Goal: Task Accomplishment & Management: Manage account settings

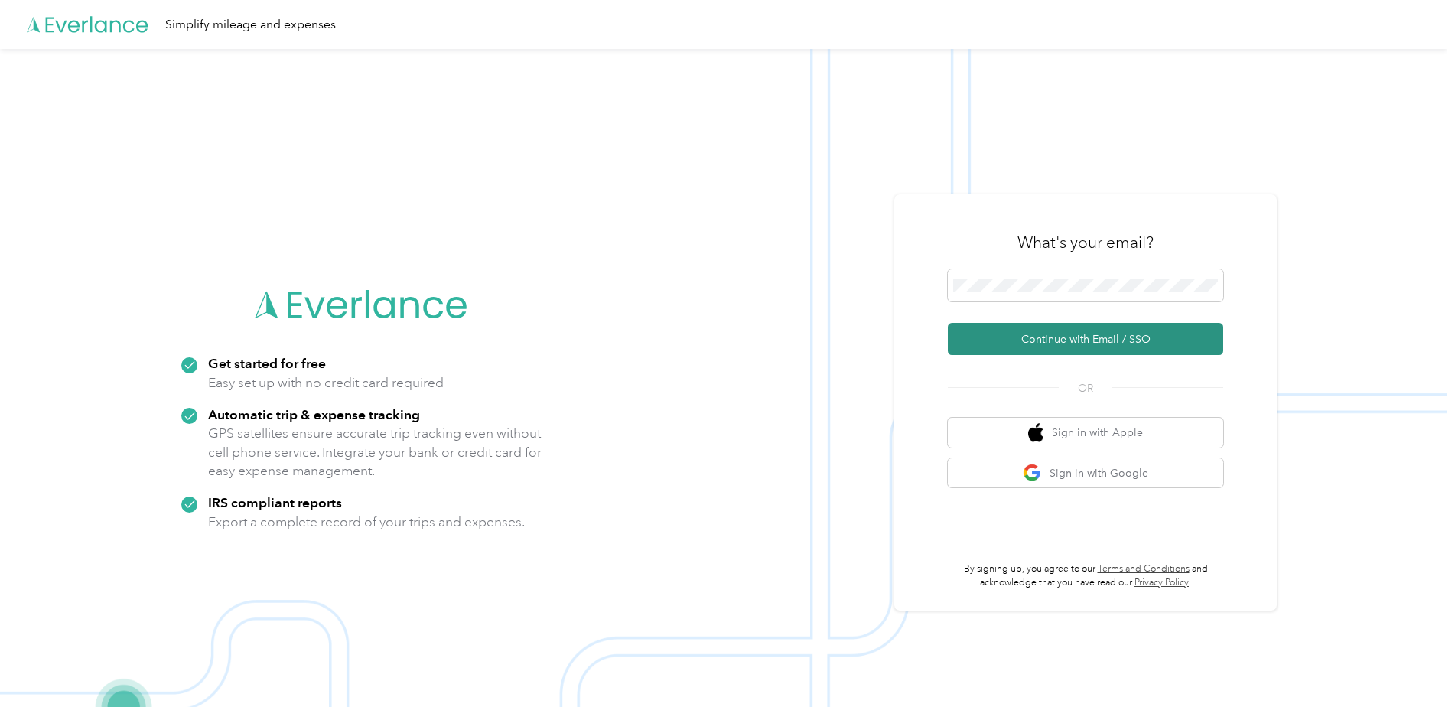
drag, startPoint x: 1031, startPoint y: 278, endPoint x: 1040, endPoint y: 334, distance: 56.5
click at [1040, 334] on button "Continue with Email / SSO" at bounding box center [1085, 339] width 275 height 32
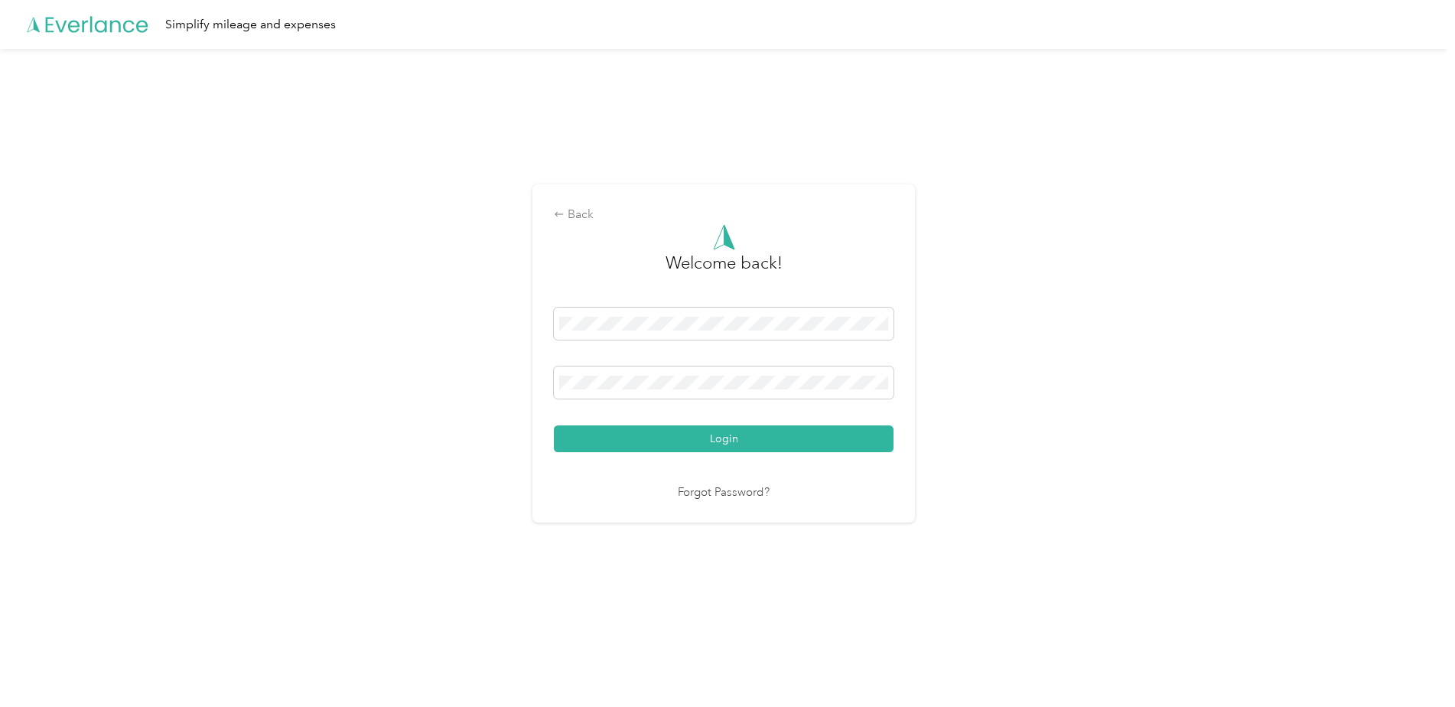
click at [702, 419] on div "Login" at bounding box center [724, 380] width 340 height 145
click at [702, 426] on button "Login" at bounding box center [724, 438] width 340 height 27
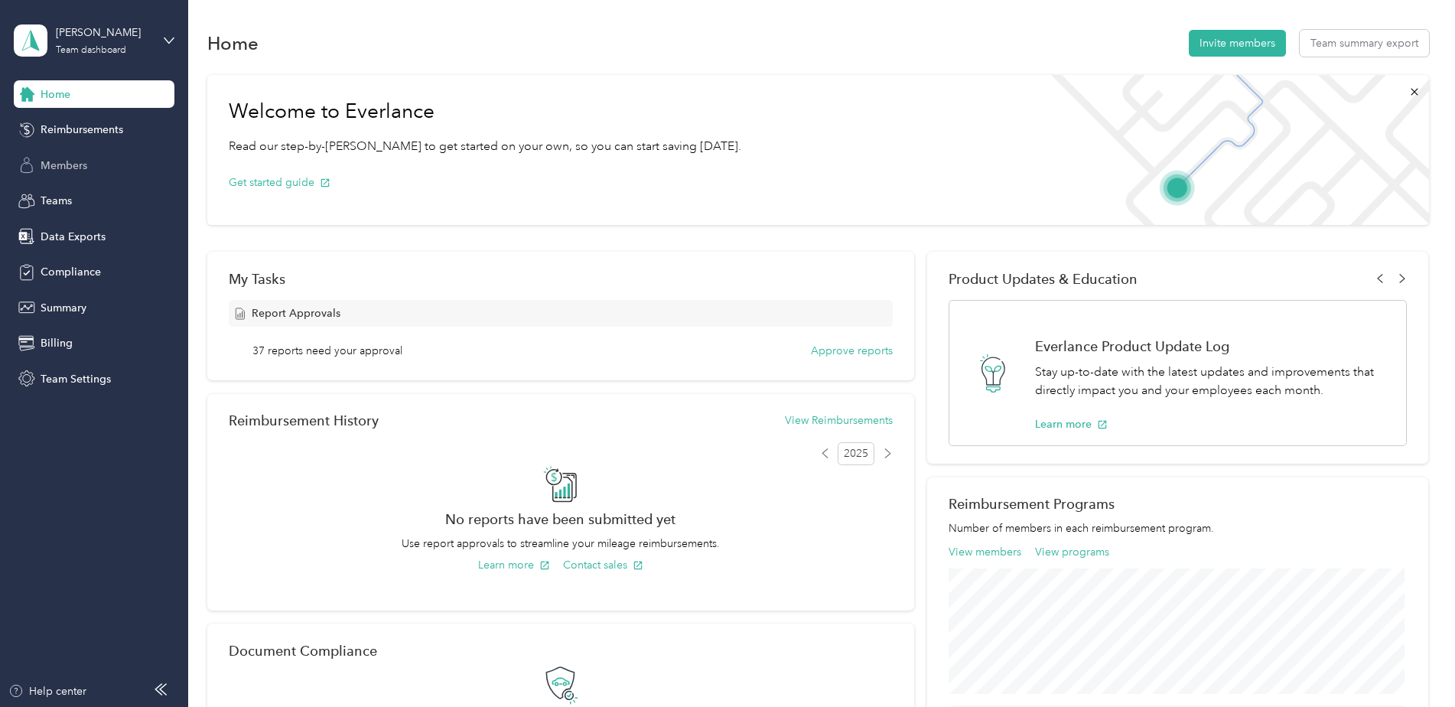
click at [80, 158] on span "Members" at bounding box center [64, 166] width 47 height 16
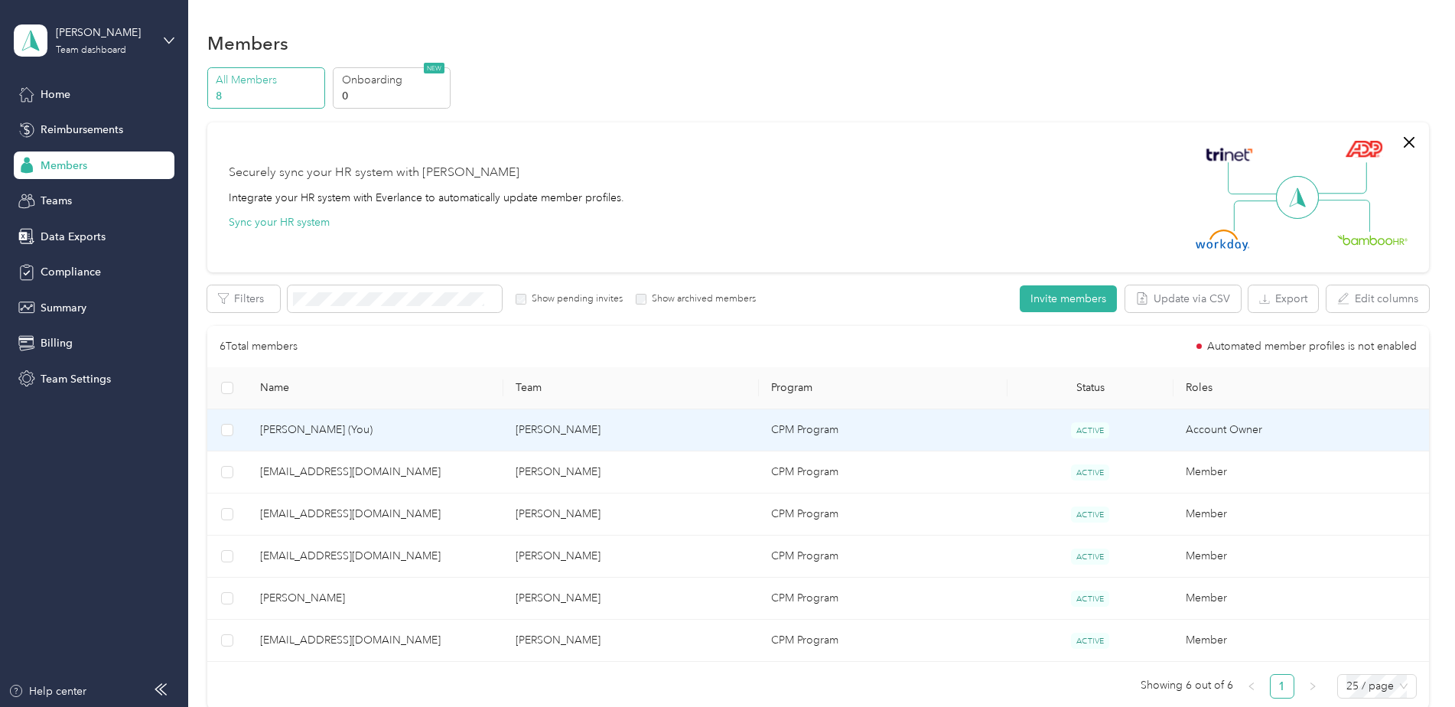
click at [630, 434] on td "[PERSON_NAME]" at bounding box center [631, 430] width 256 height 42
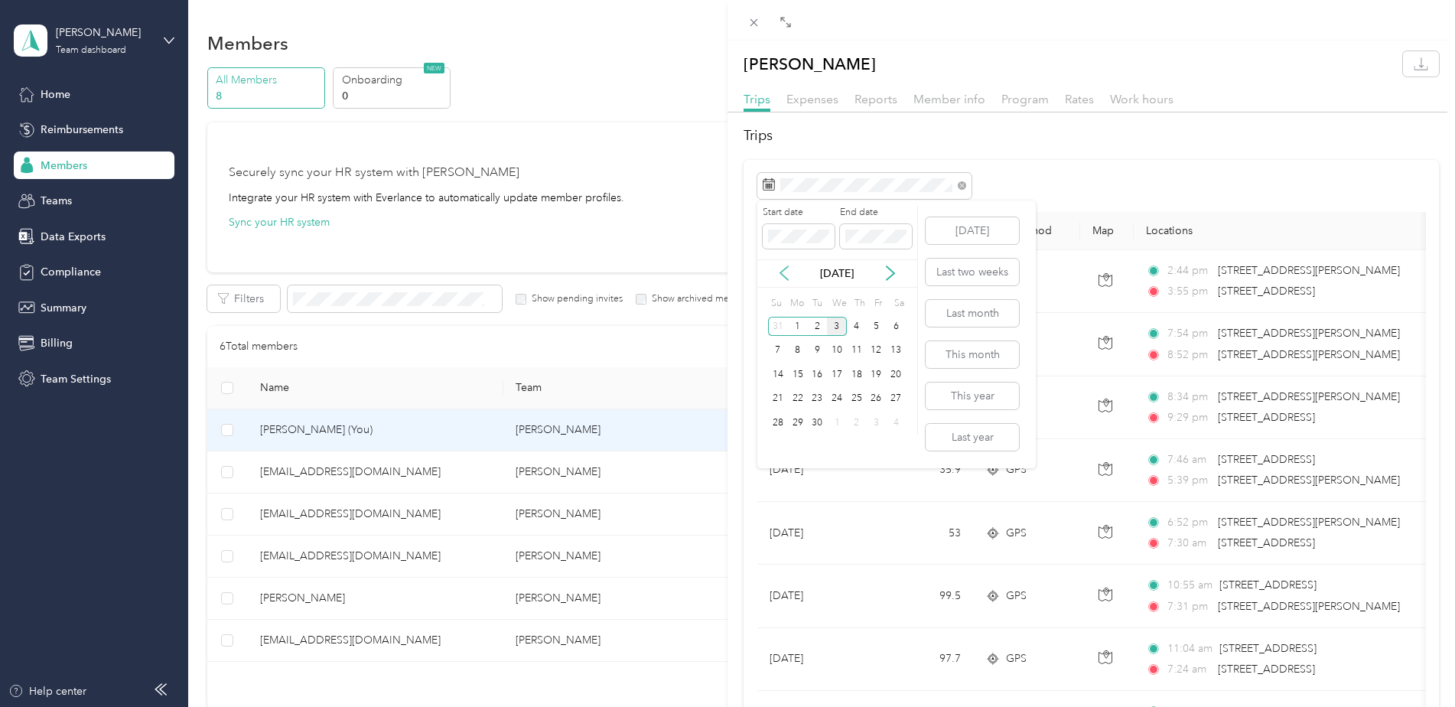
click at [782, 275] on icon at bounding box center [784, 273] width 8 height 14
click at [819, 423] on div "26" at bounding box center [817, 422] width 20 height 19
click at [795, 443] on div "1" at bounding box center [798, 447] width 20 height 19
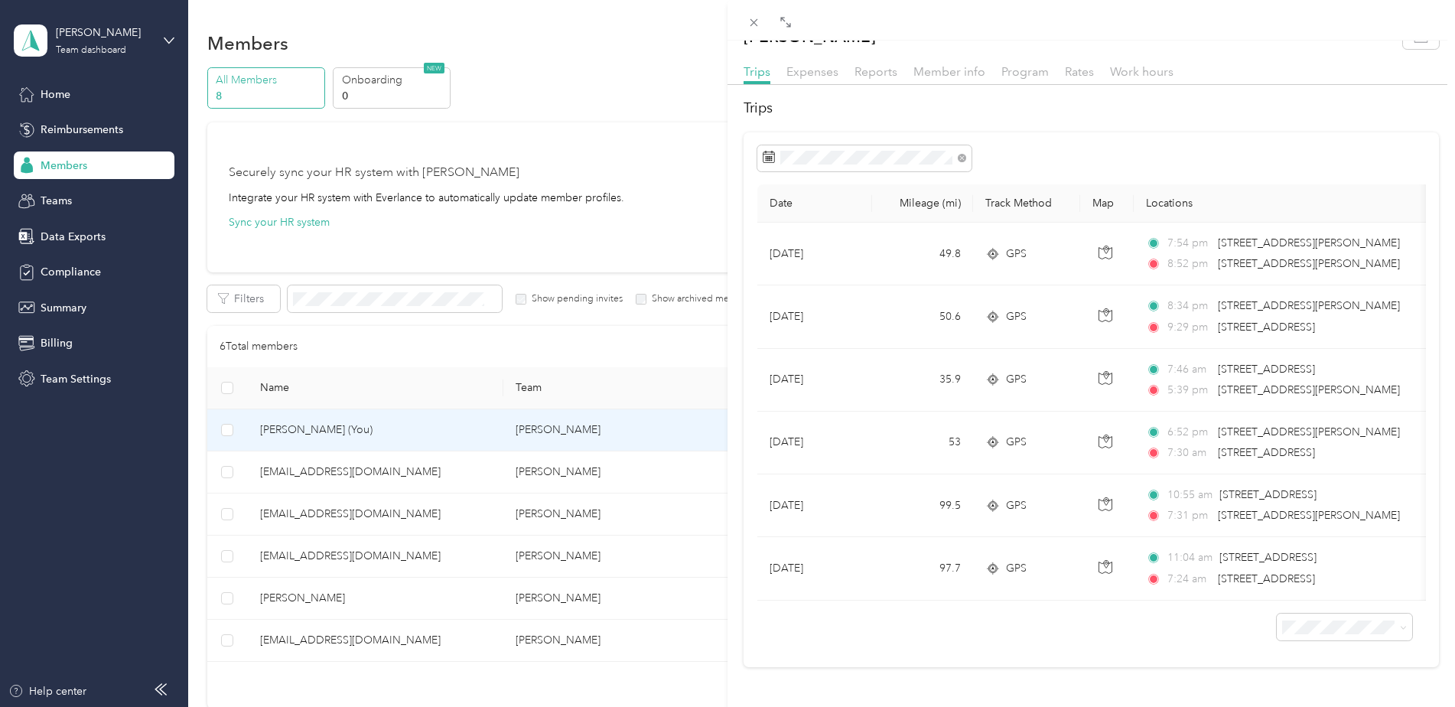
click at [1047, 650] on div "Date Mileage (mi) Track Method Map Locations Mileage value Purpose [DATE] 49.8 …" at bounding box center [1091, 400] width 695 height 536
click at [550, 530] on div "[PERSON_NAME] Trips Expenses Reports Member info Program Rates Work hours Trips…" at bounding box center [727, 353] width 1455 height 707
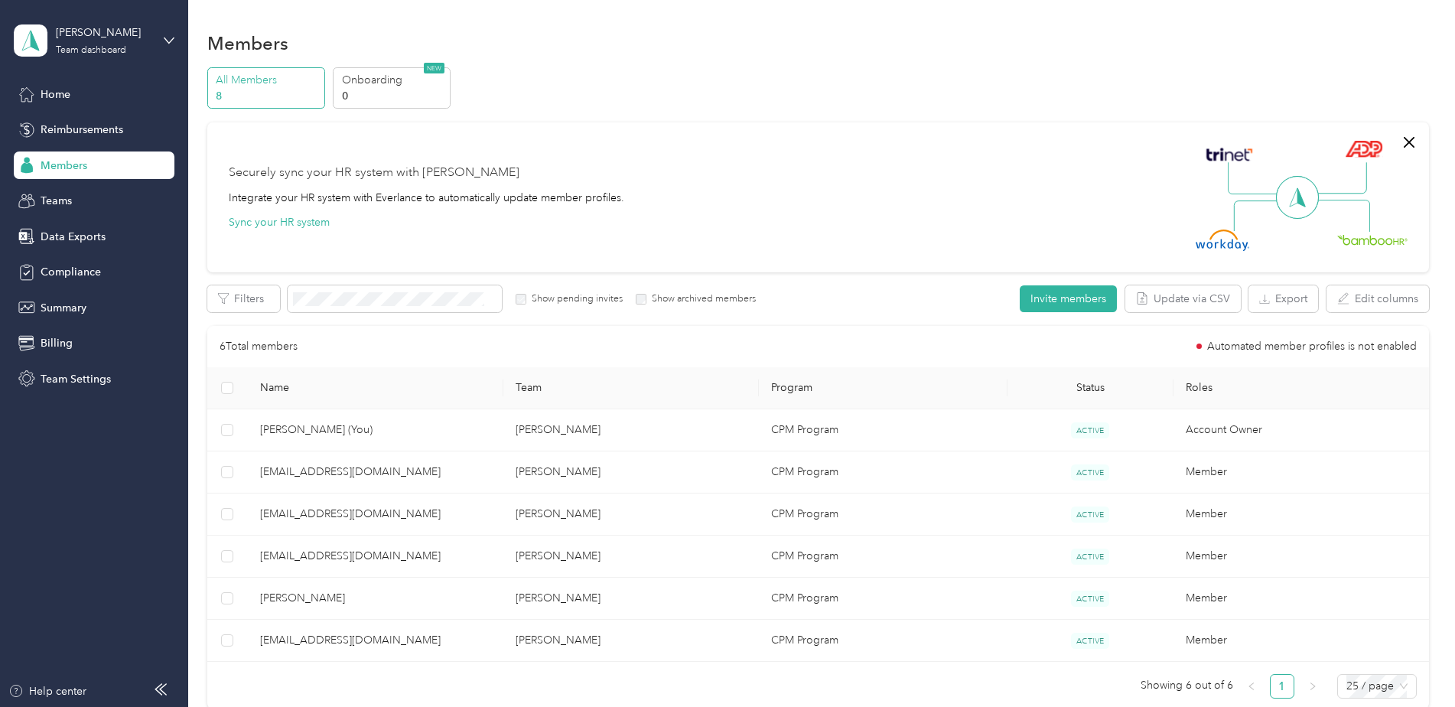
click at [594, 511] on div at bounding box center [727, 353] width 1455 height 707
click at [643, 506] on td "[PERSON_NAME]" at bounding box center [631, 514] width 256 height 42
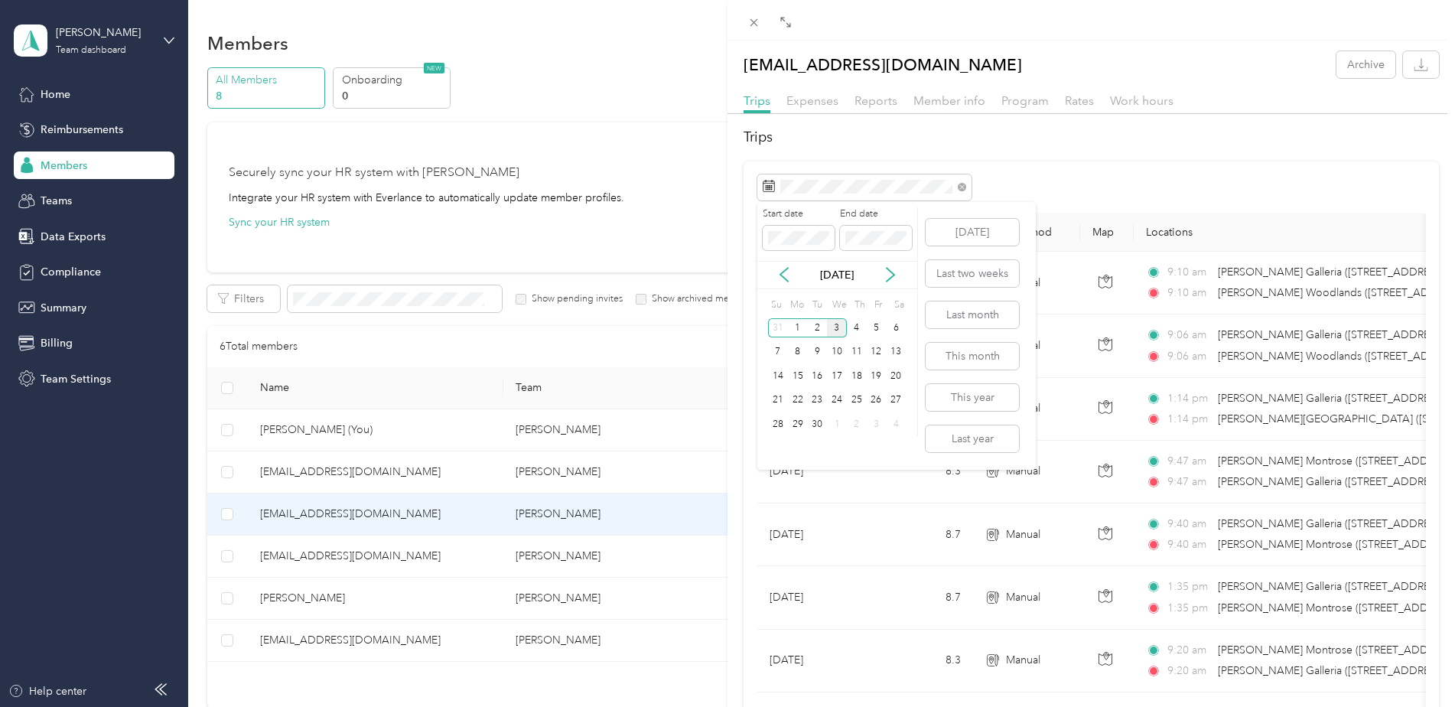
click at [792, 282] on div "[DATE]" at bounding box center [837, 275] width 160 height 28
click at [785, 273] on icon at bounding box center [783, 274] width 15 height 15
click at [819, 422] on div "26" at bounding box center [817, 424] width 20 height 19
click at [800, 444] on div "1" at bounding box center [798, 448] width 20 height 19
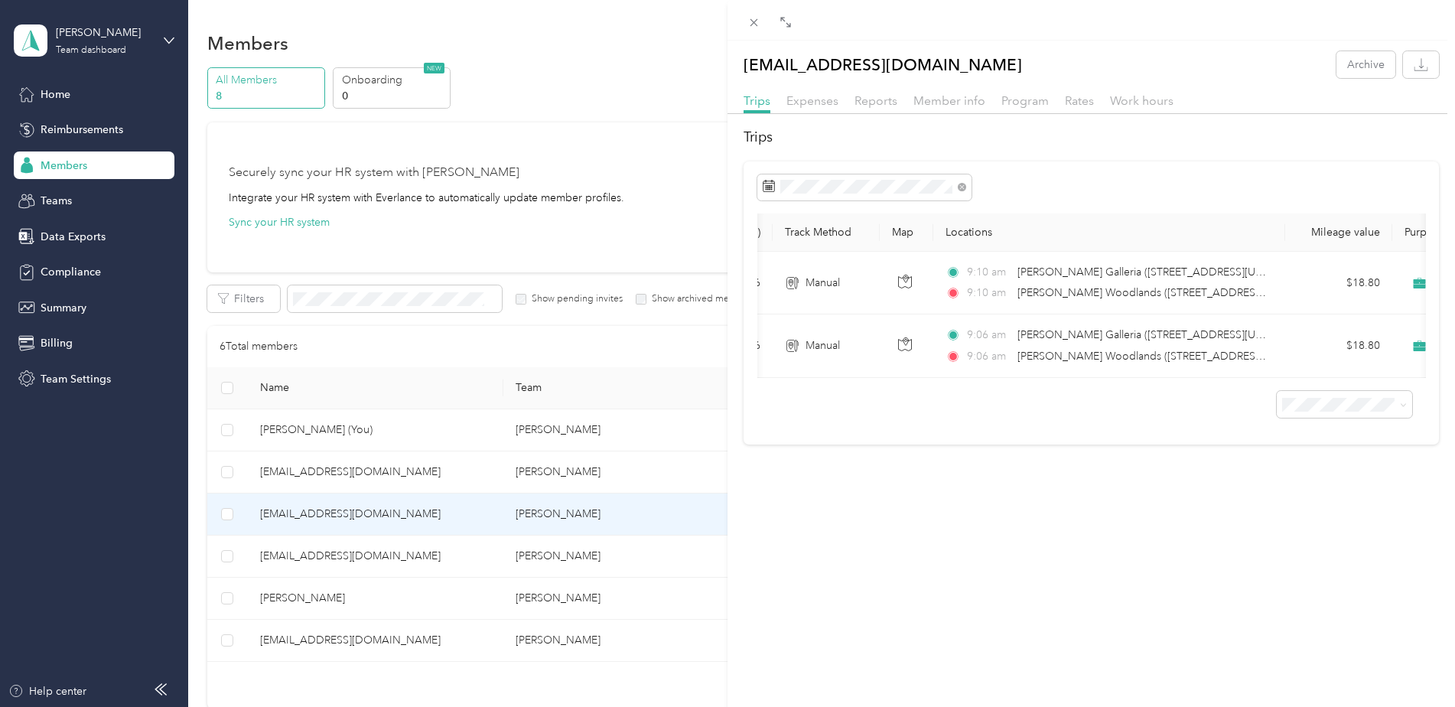
scroll to position [0, 293]
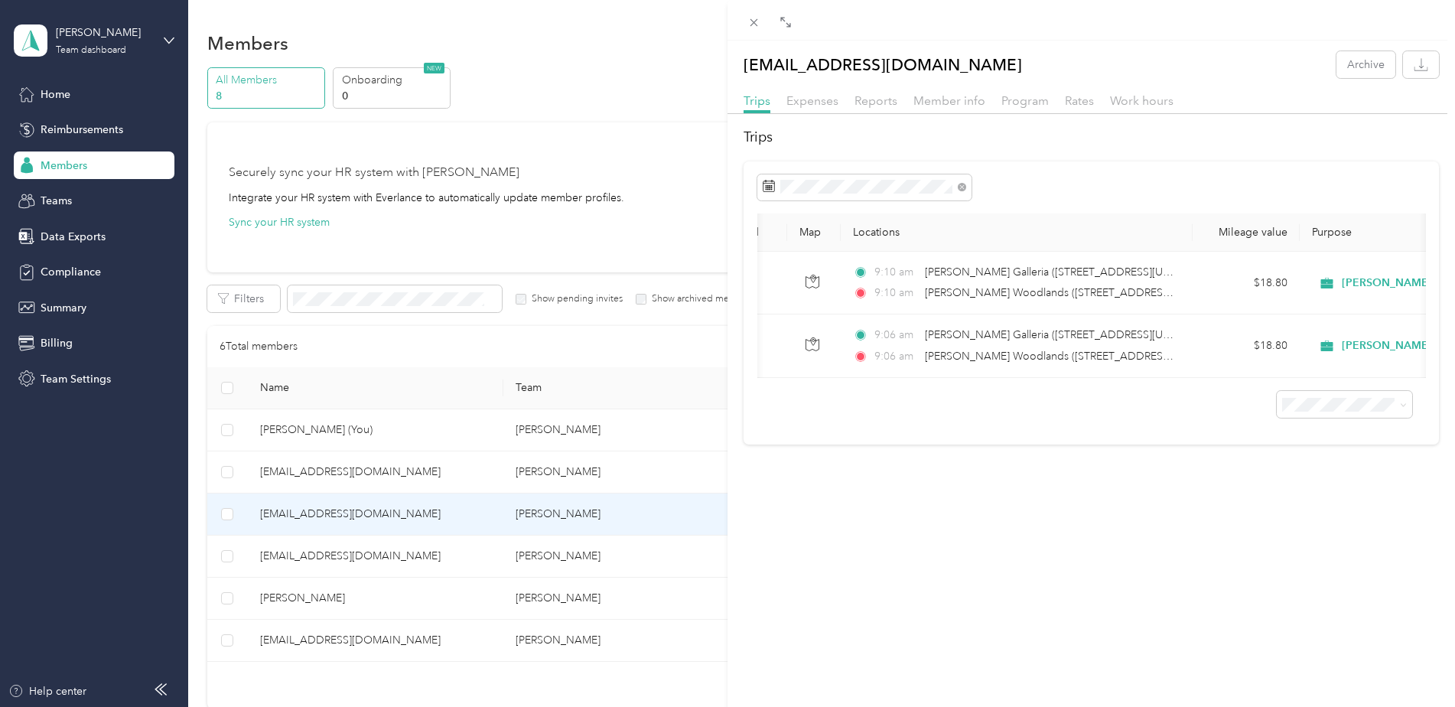
click at [586, 542] on div "[EMAIL_ADDRESS][DOMAIN_NAME] Archive Trips Expenses Reports Member info Program…" at bounding box center [727, 353] width 1455 height 707
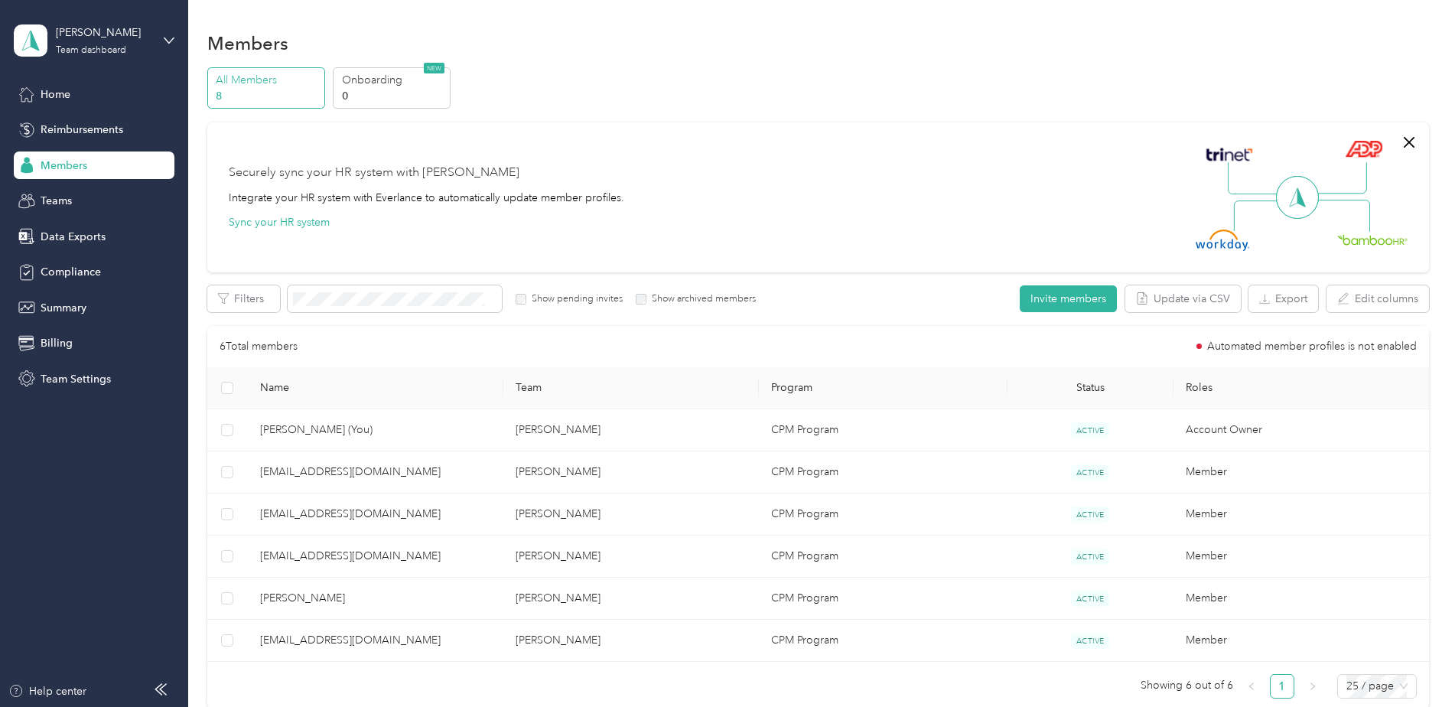
click at [619, 558] on div at bounding box center [727, 353] width 1455 height 707
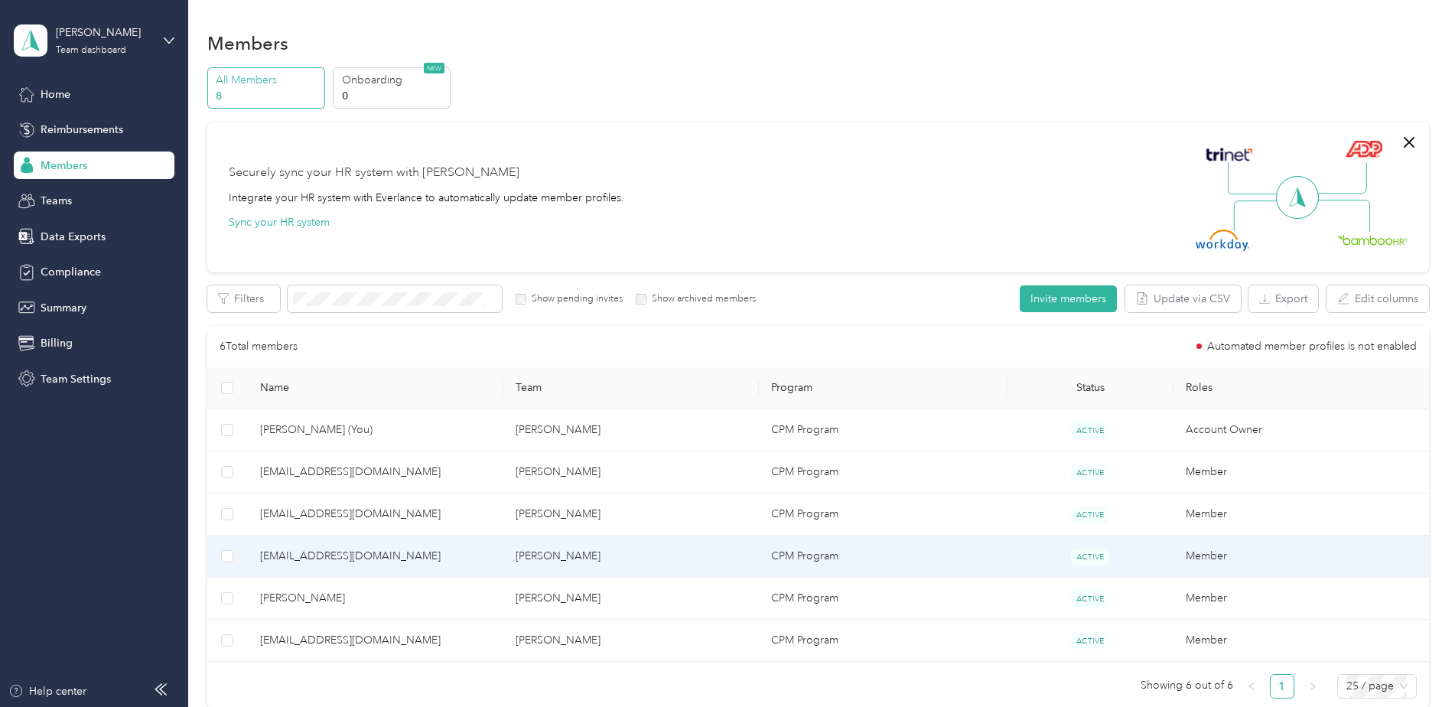
click at [689, 549] on td "[PERSON_NAME]" at bounding box center [631, 557] width 256 height 42
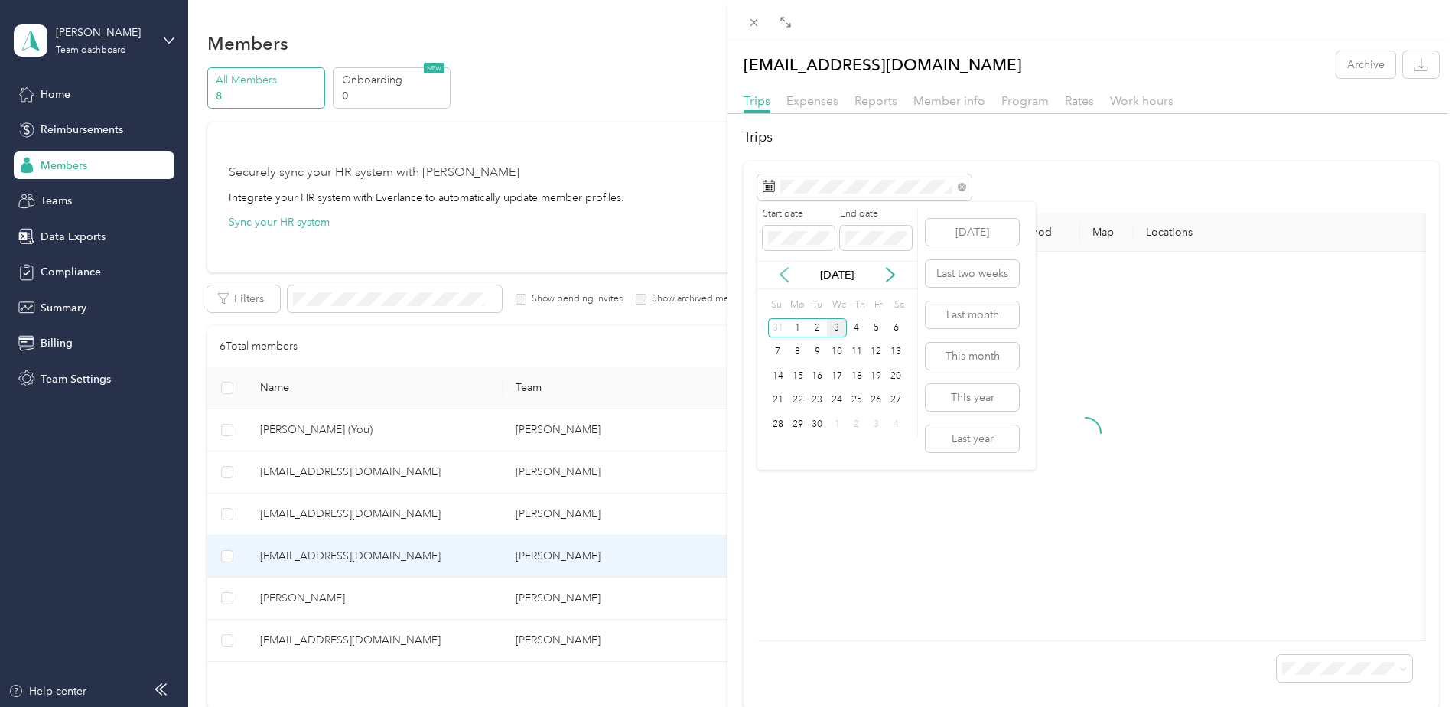
click at [787, 273] on icon at bounding box center [783, 274] width 15 height 15
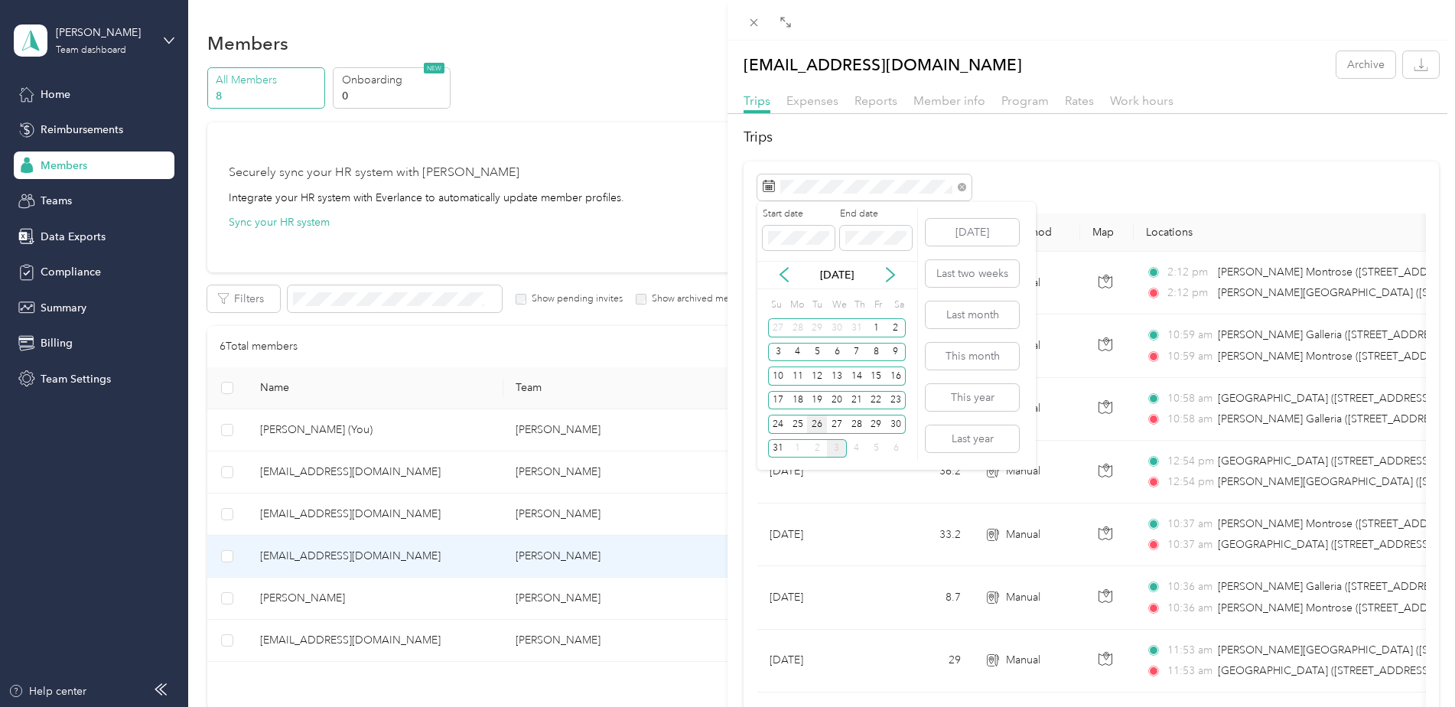
click at [813, 423] on div "26" at bounding box center [817, 424] width 20 height 19
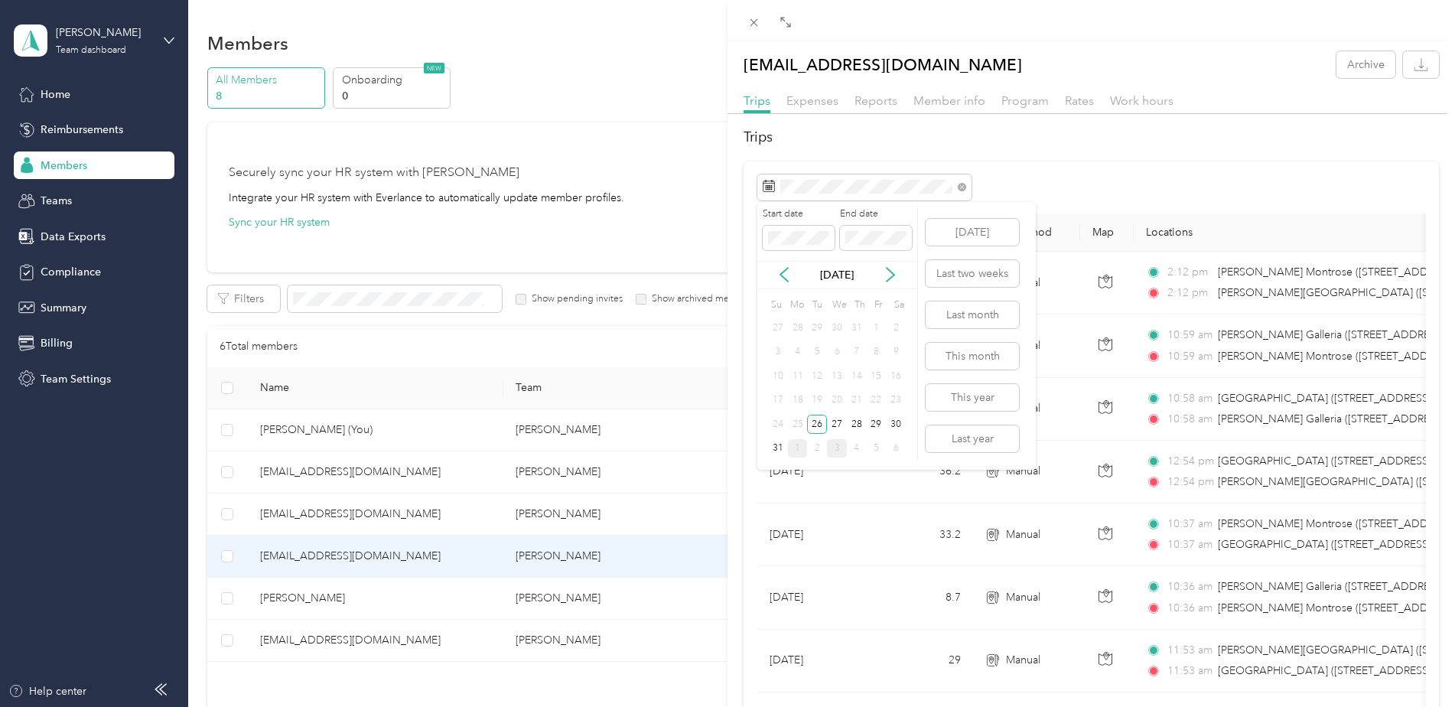
click at [800, 449] on div "1" at bounding box center [798, 448] width 20 height 19
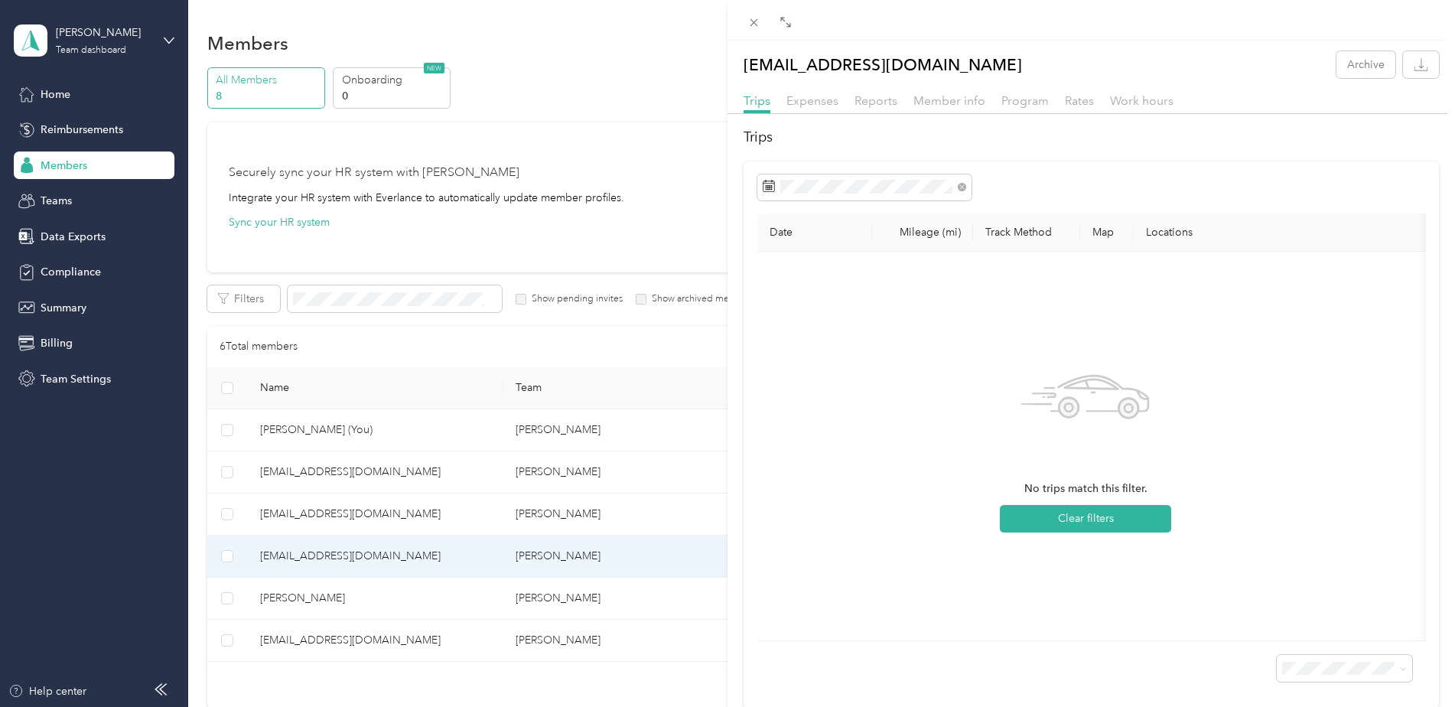
click at [603, 594] on div "[EMAIL_ADDRESS][DOMAIN_NAME] Archive Trips Expenses Reports Member info Program…" at bounding box center [727, 353] width 1455 height 707
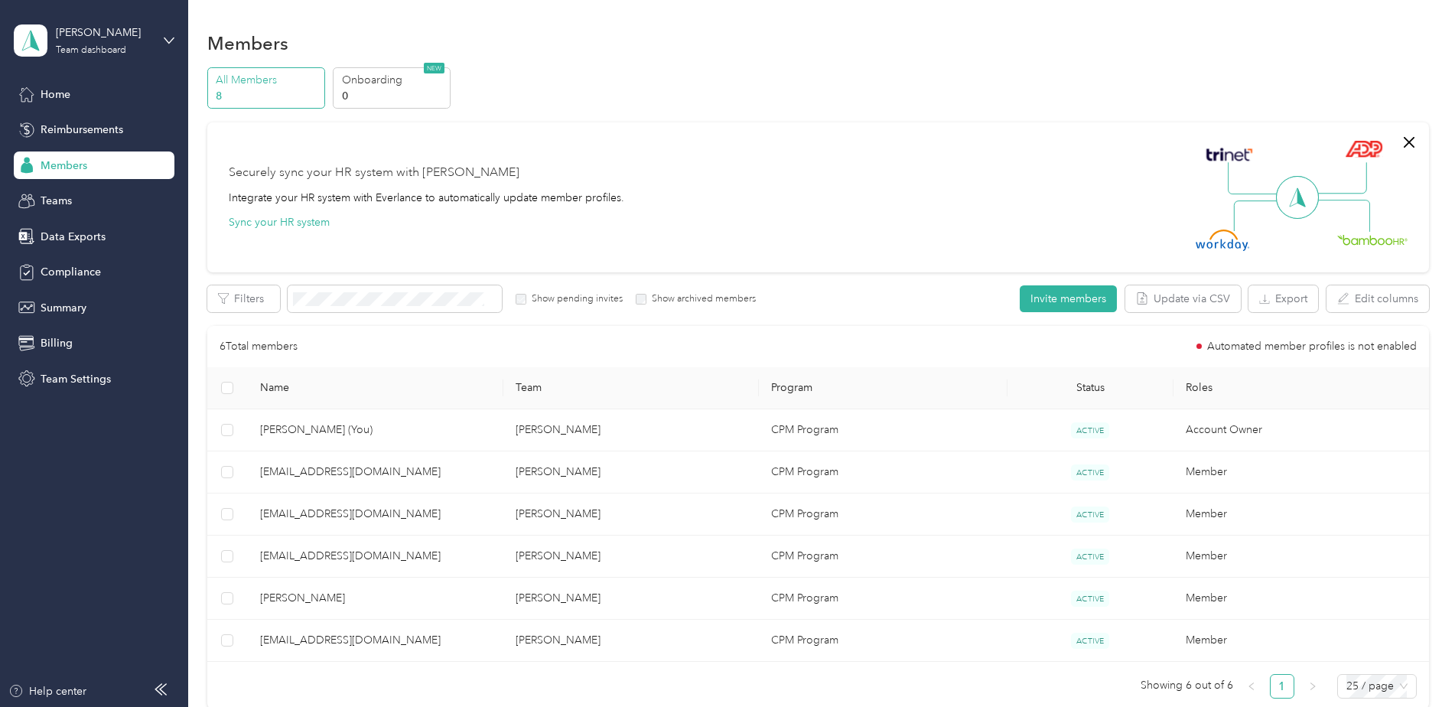
click at [633, 598] on div at bounding box center [727, 353] width 1455 height 707
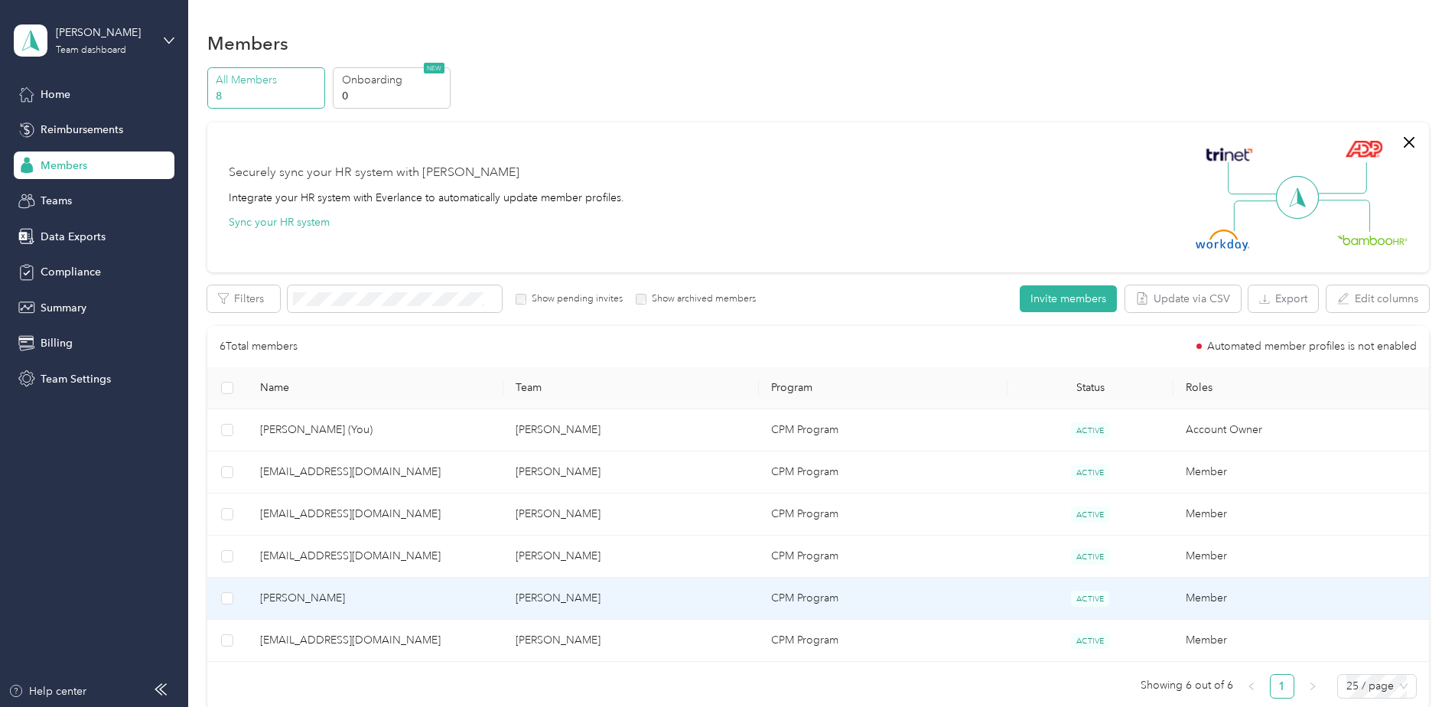
click at [652, 598] on td "[PERSON_NAME]" at bounding box center [631, 599] width 256 height 42
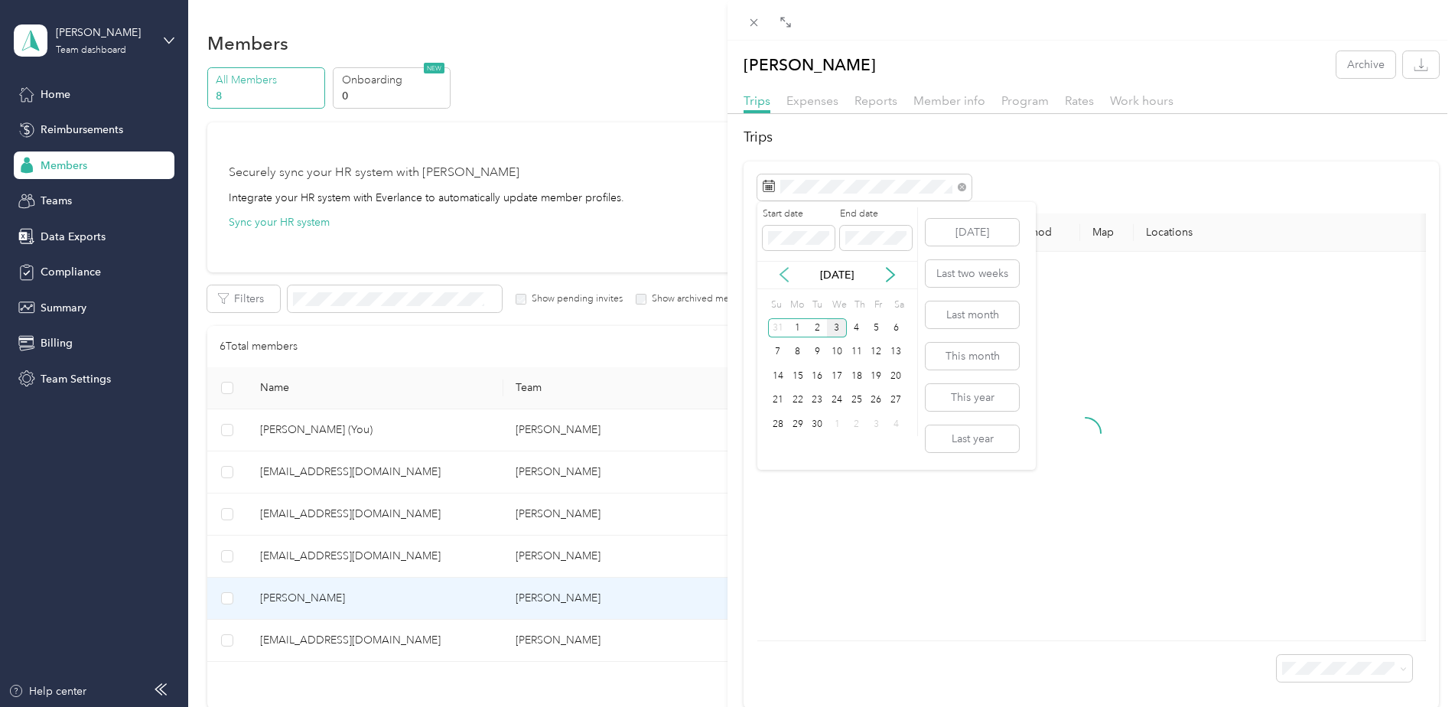
click at [791, 267] on icon at bounding box center [783, 274] width 15 height 15
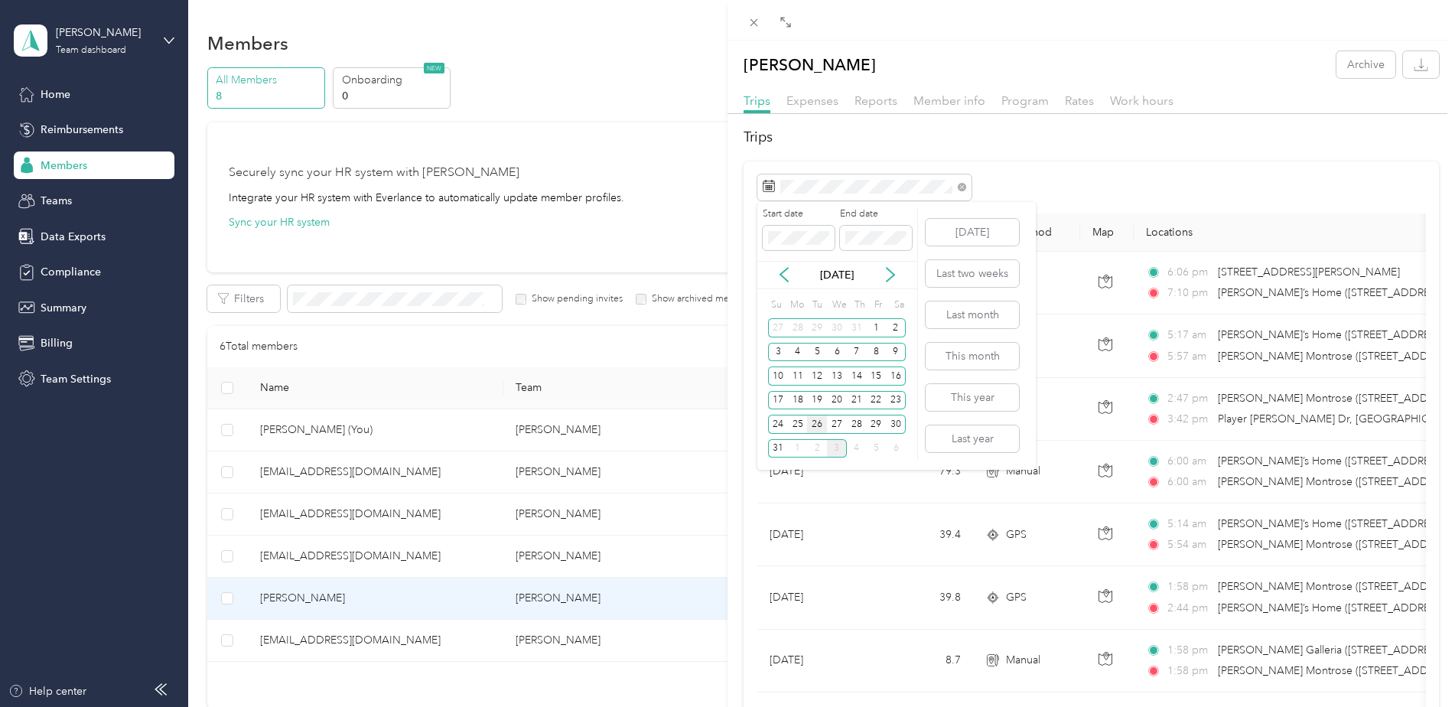
click at [817, 424] on div "26" at bounding box center [817, 424] width 20 height 19
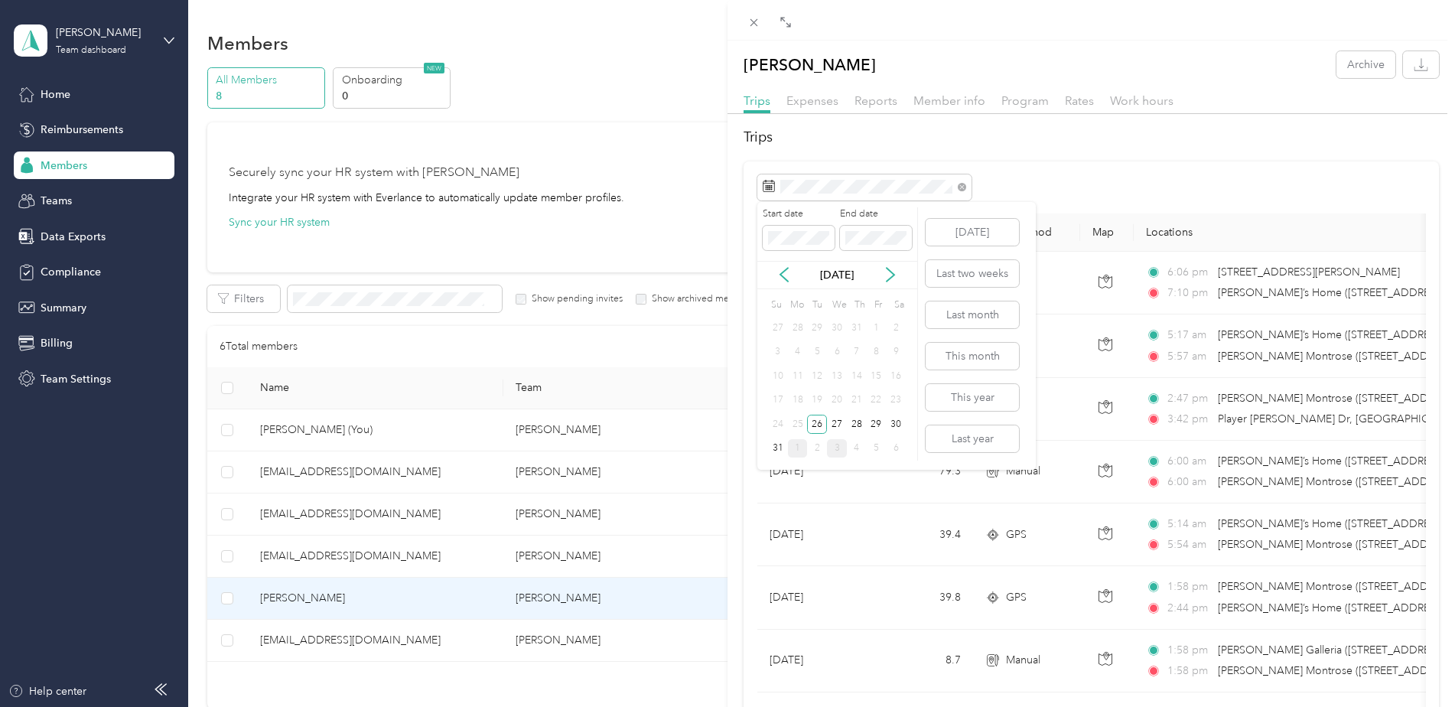
click at [801, 442] on div "1" at bounding box center [798, 448] width 20 height 19
click at [1414, 64] on icon "button" at bounding box center [1421, 64] width 15 height 15
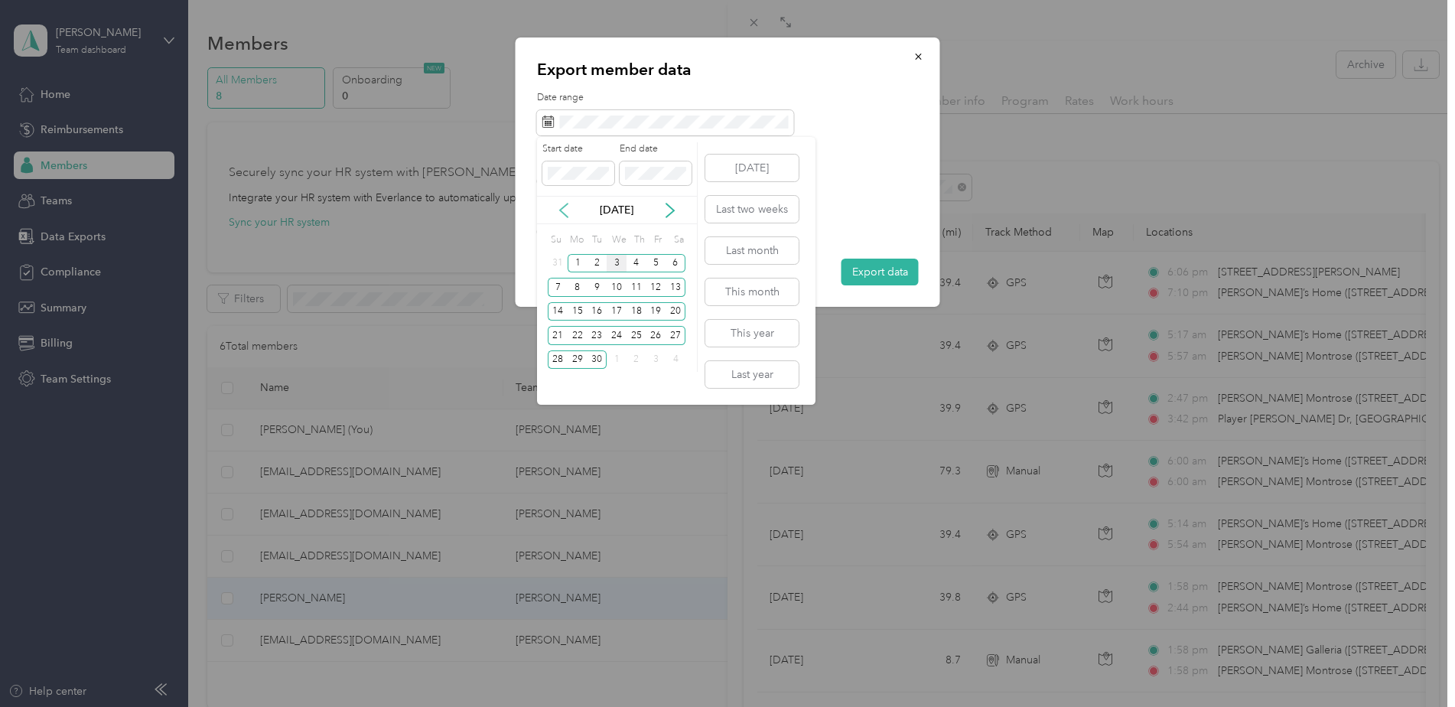
click at [563, 207] on icon at bounding box center [564, 210] width 8 height 14
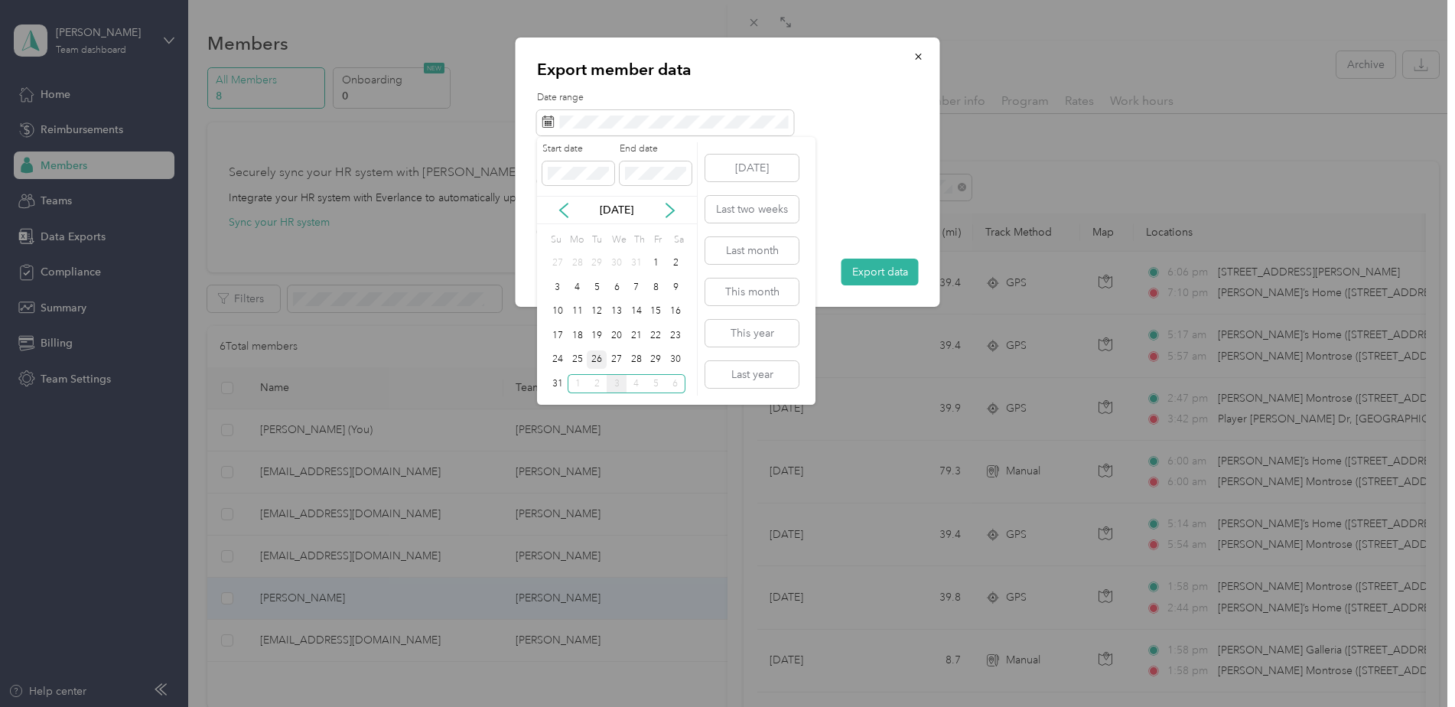
click at [597, 357] on div "26" at bounding box center [597, 359] width 20 height 19
click at [578, 379] on div "1" at bounding box center [578, 383] width 20 height 19
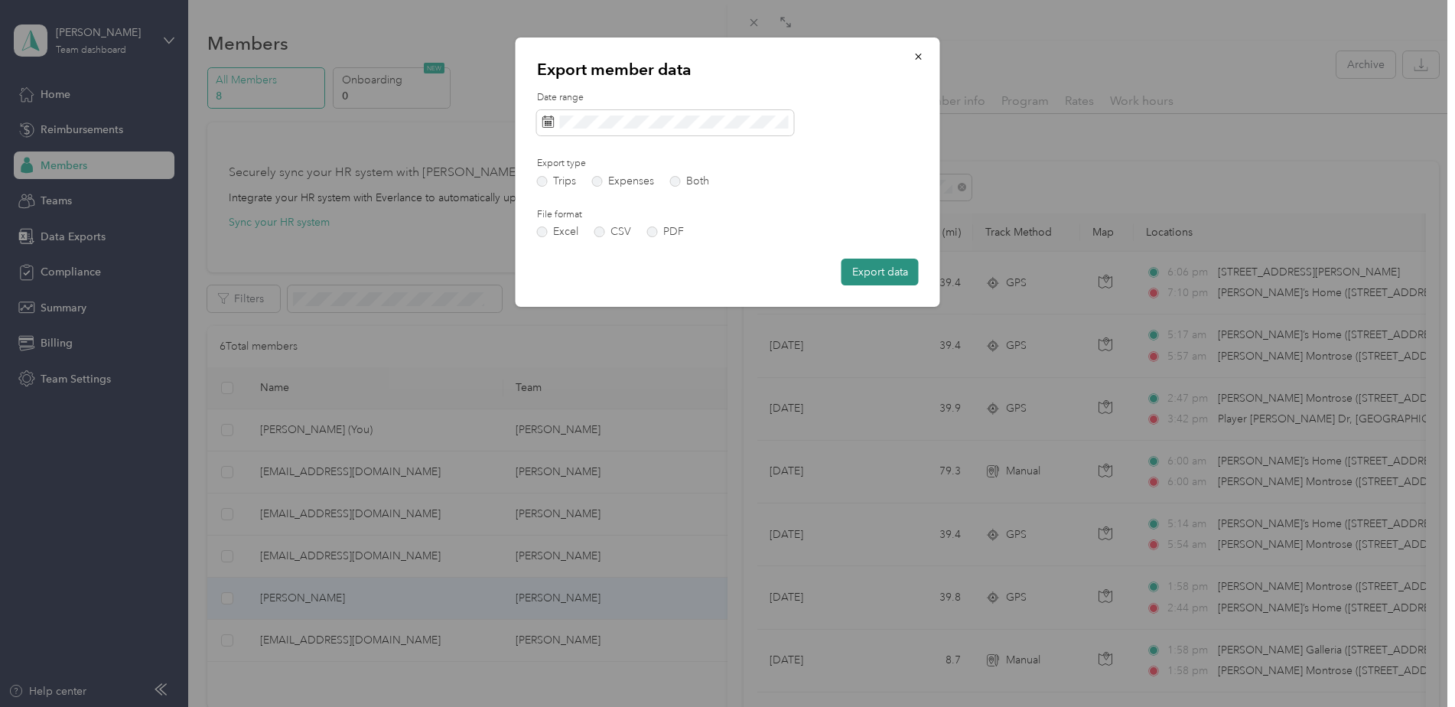
click at [879, 269] on button "Export data" at bounding box center [880, 272] width 77 height 27
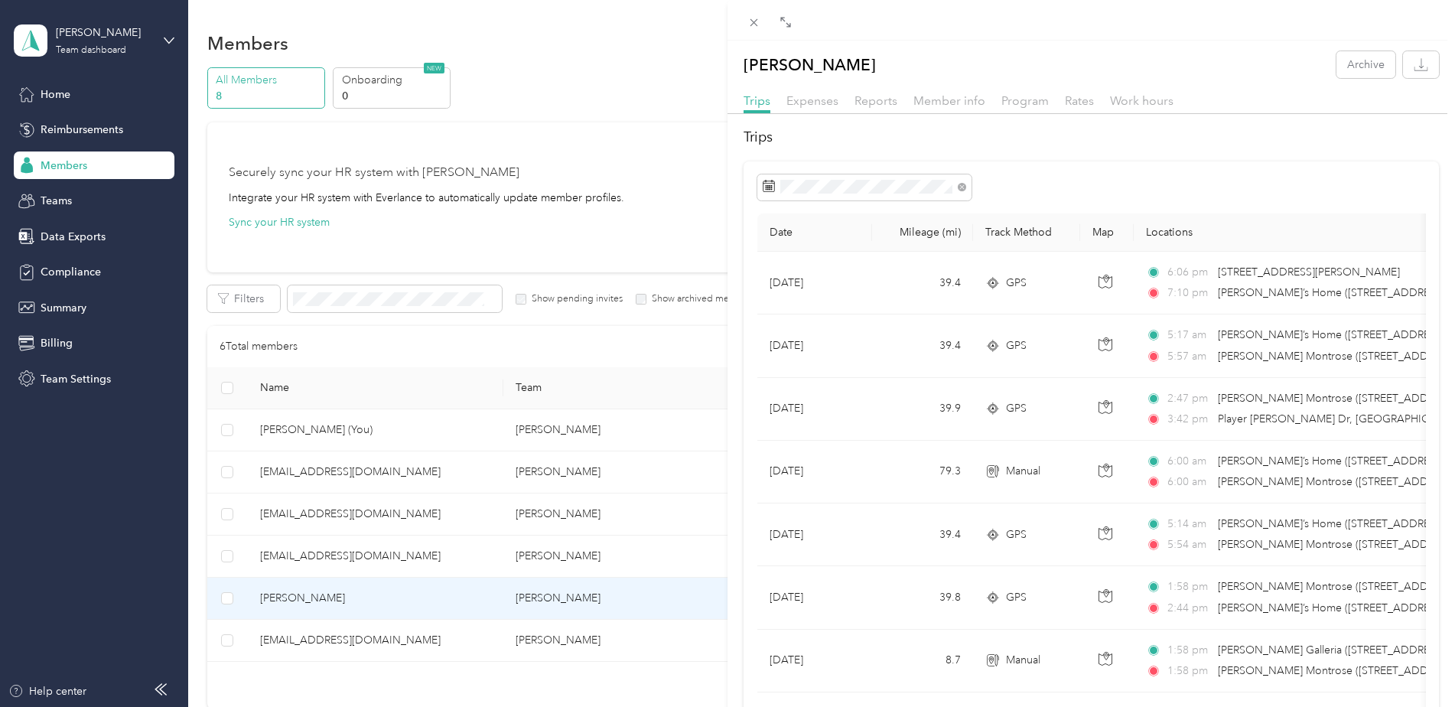
click at [513, 619] on div "[PERSON_NAME] Archive Trips Expenses Reports Member info Program Rates Work hou…" at bounding box center [727, 353] width 1455 height 707
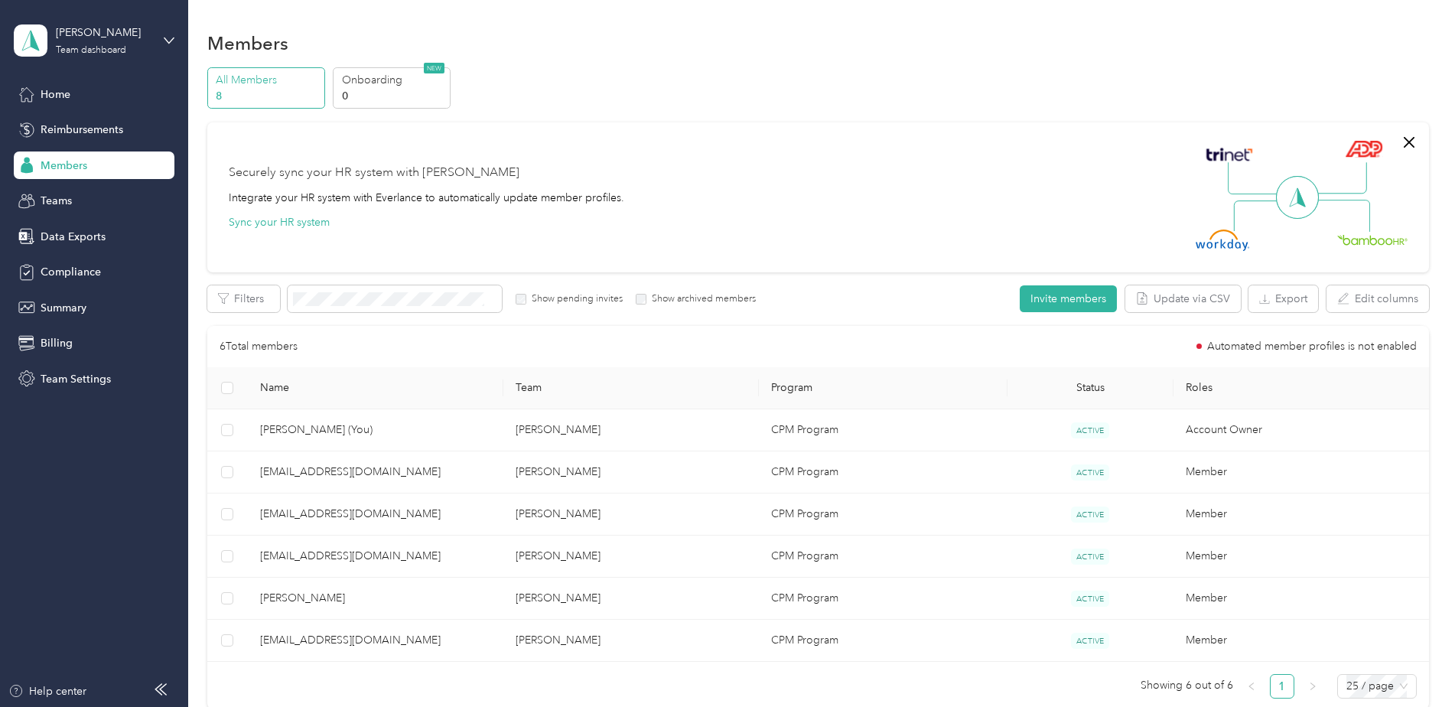
click at [574, 636] on div at bounding box center [727, 353] width 1455 height 707
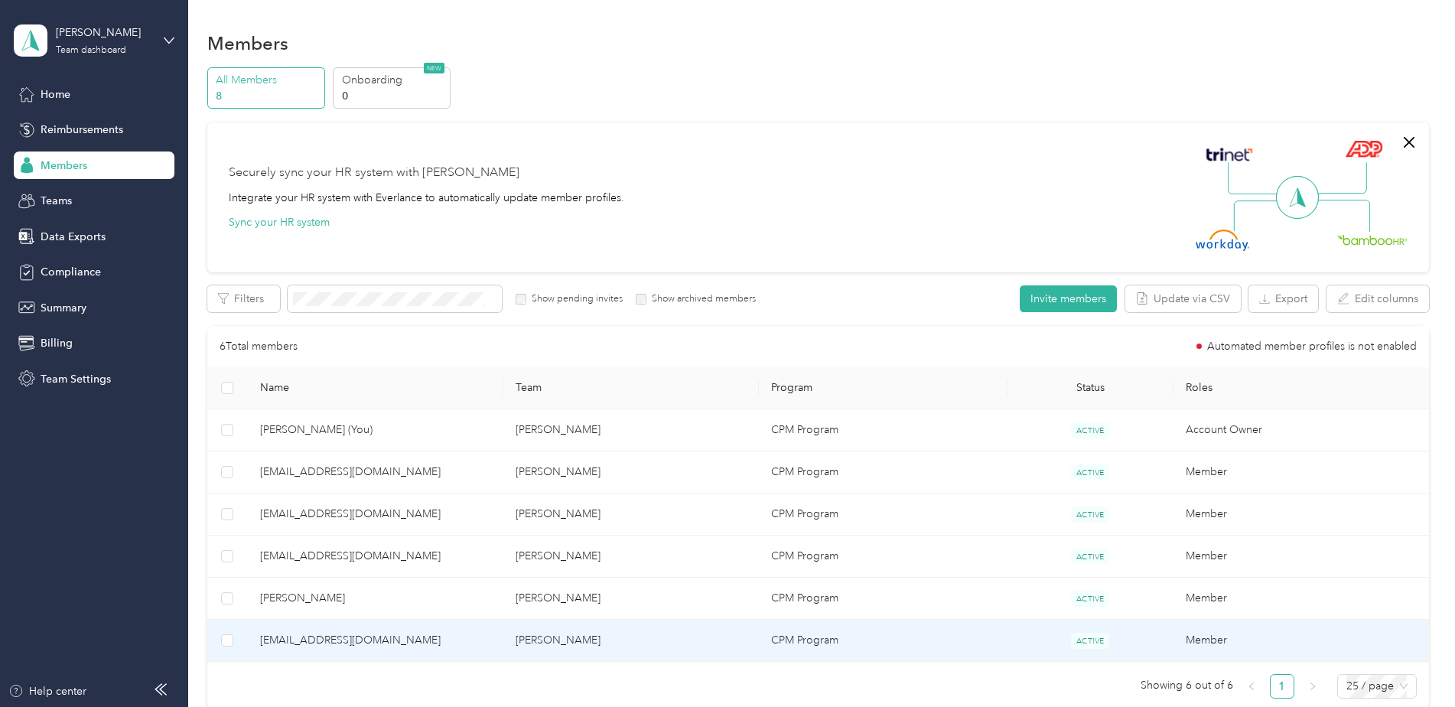
click at [619, 637] on td "[PERSON_NAME]" at bounding box center [631, 641] width 256 height 42
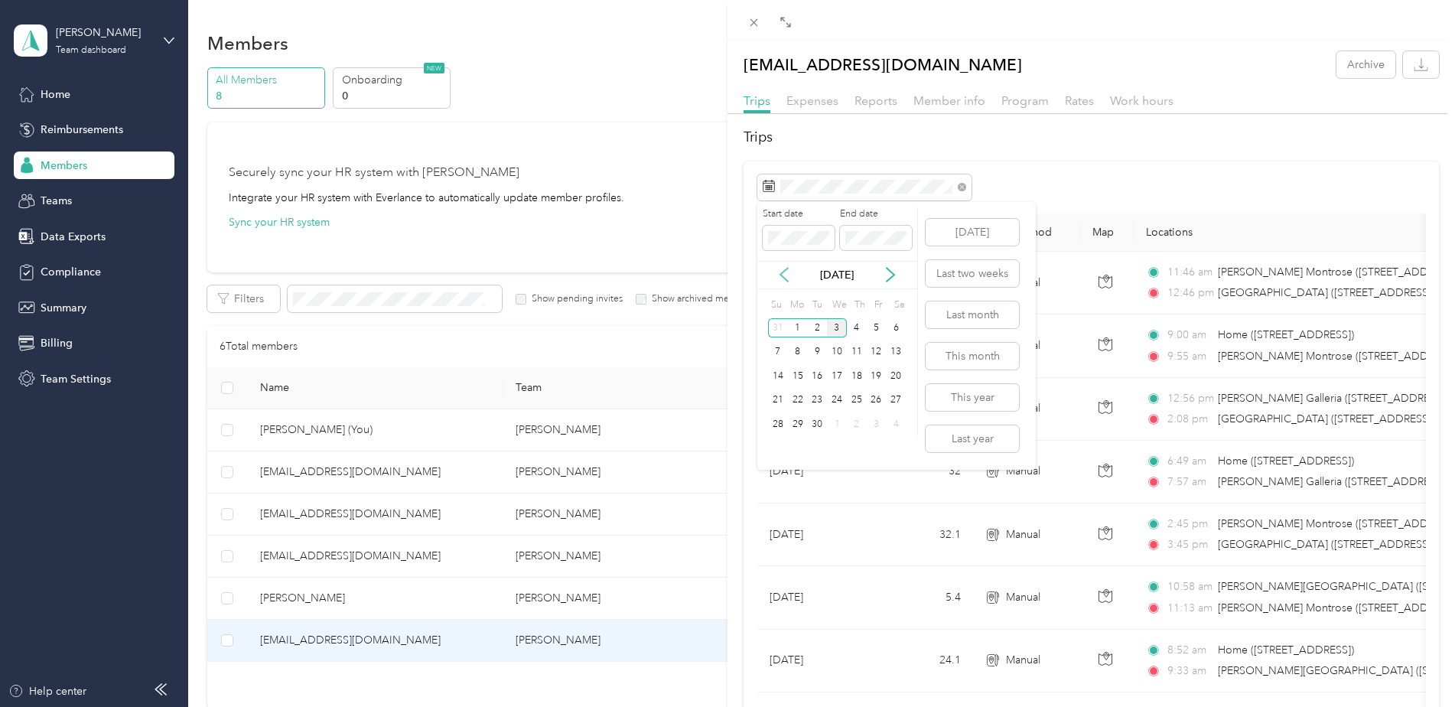
click at [787, 277] on icon at bounding box center [783, 274] width 15 height 15
click at [822, 422] on div "26" at bounding box center [817, 424] width 20 height 19
click at [799, 451] on div "1" at bounding box center [798, 448] width 20 height 19
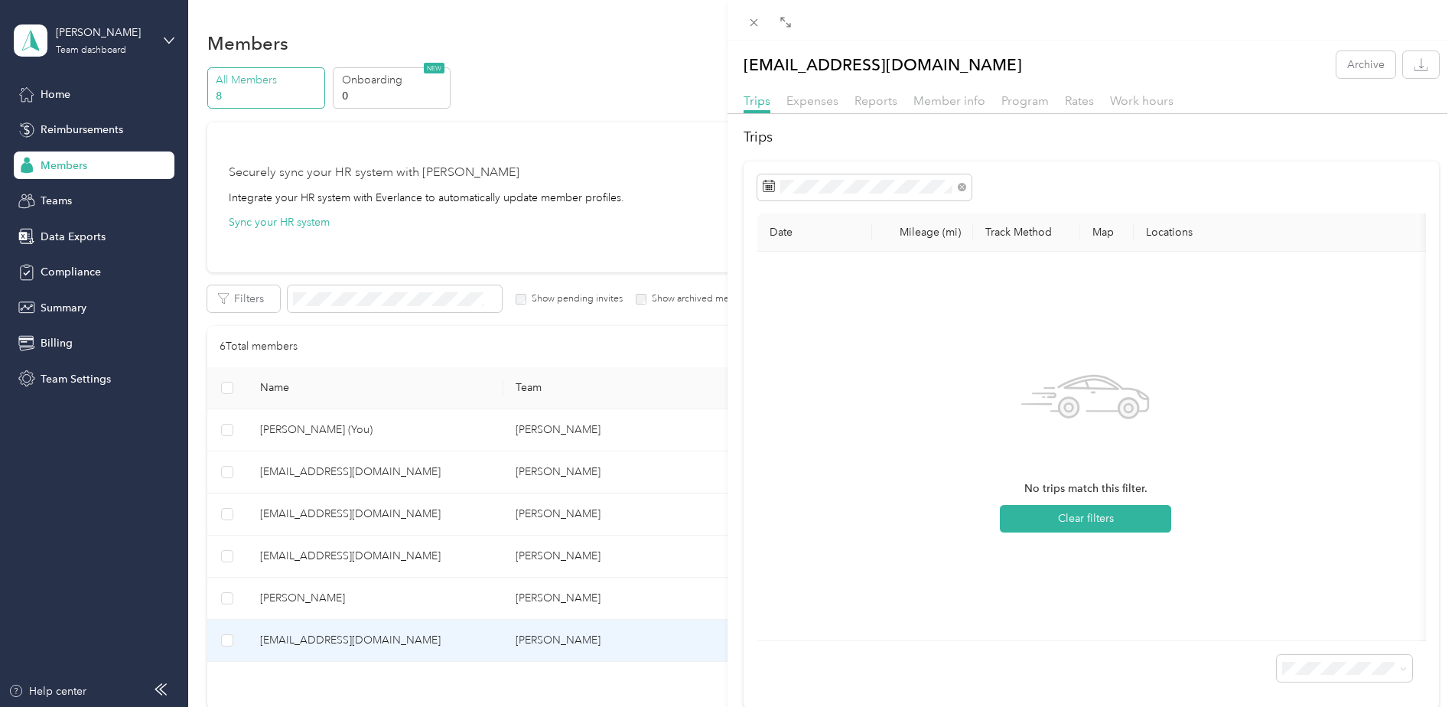
click at [464, 473] on div "[EMAIL_ADDRESS][DOMAIN_NAME] Archive Trips Expenses Reports Member info Program…" at bounding box center [727, 353] width 1455 height 707
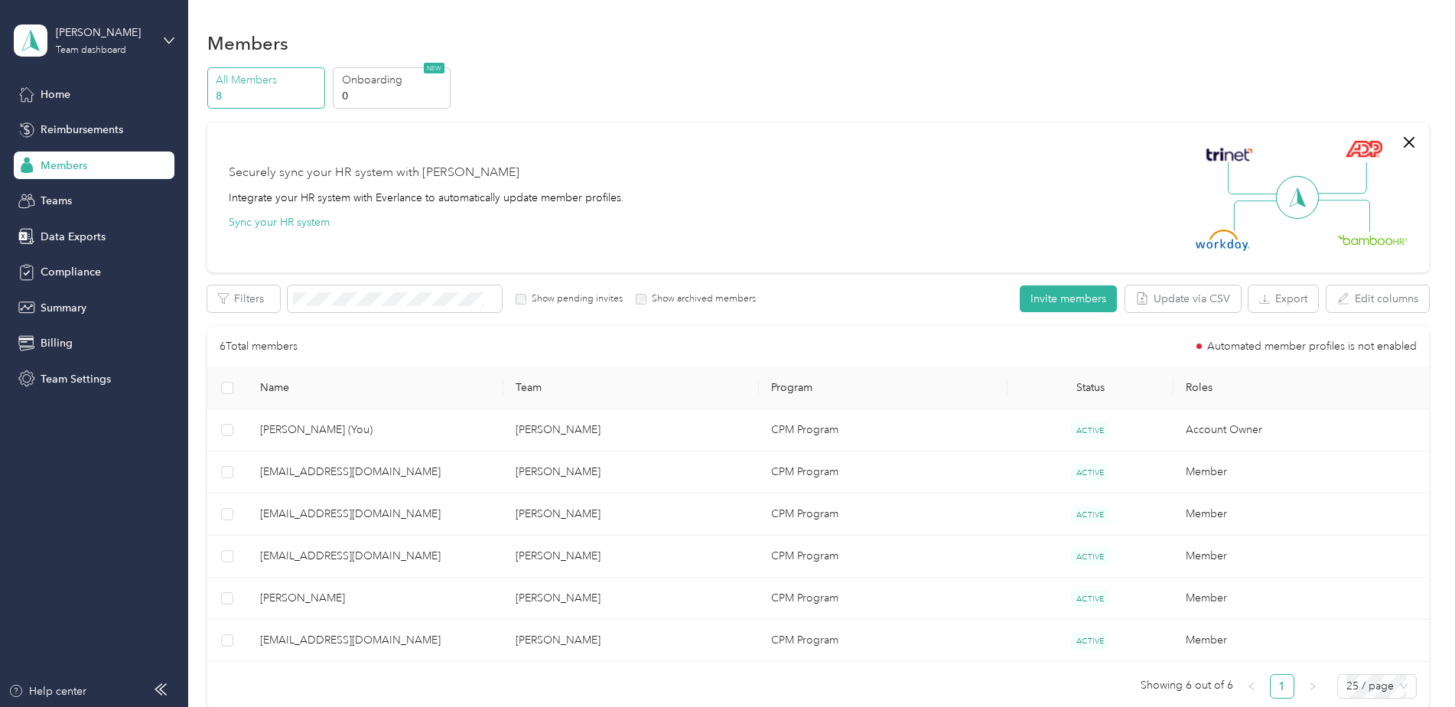
click at [563, 465] on div at bounding box center [727, 353] width 1455 height 707
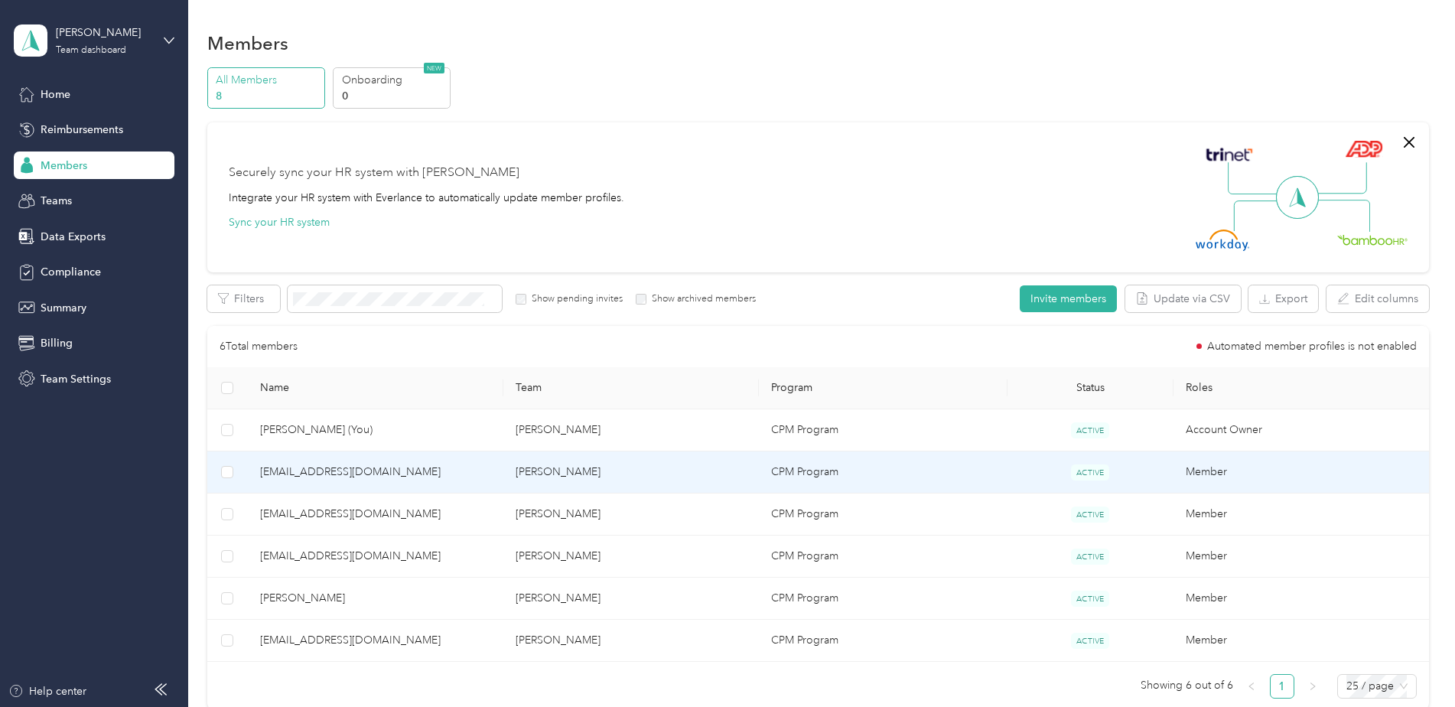
click at [629, 465] on td "[PERSON_NAME]" at bounding box center [631, 472] width 256 height 42
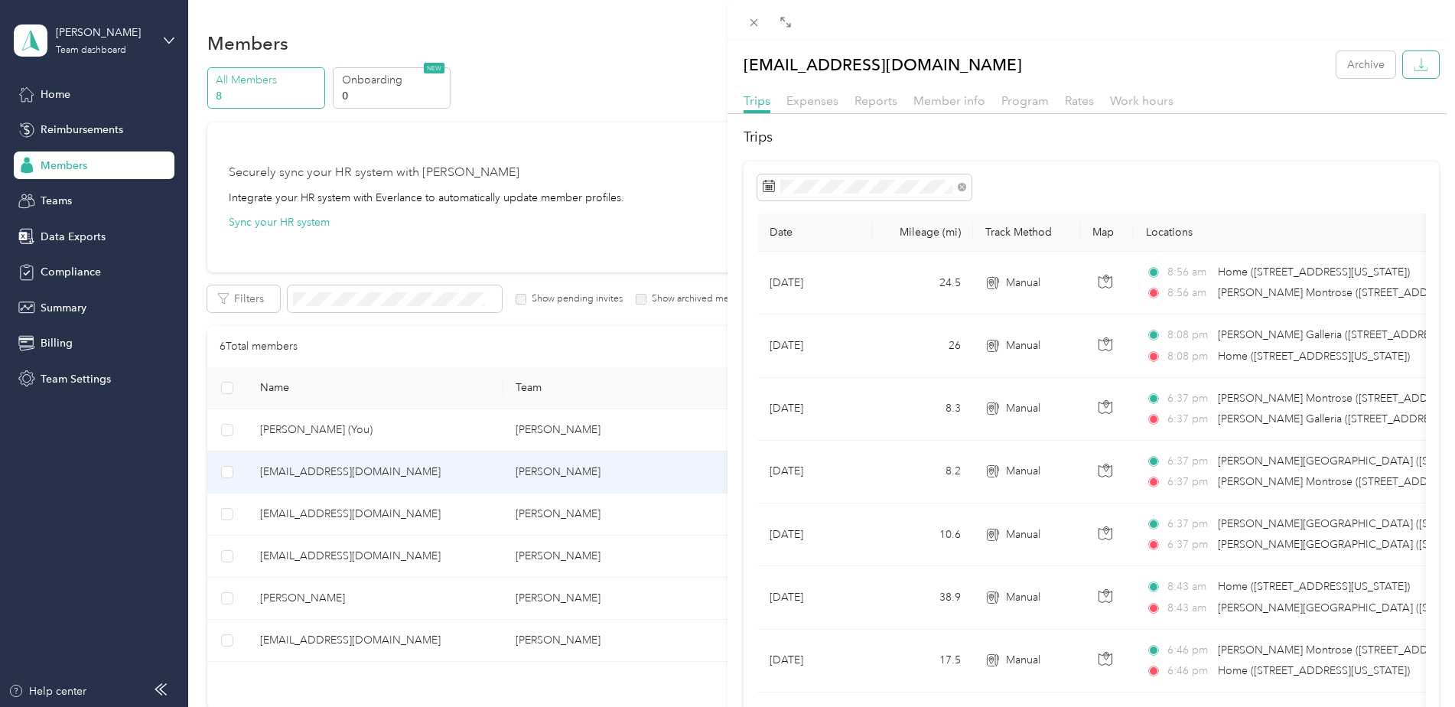
click at [1403, 65] on button "button" at bounding box center [1421, 64] width 36 height 27
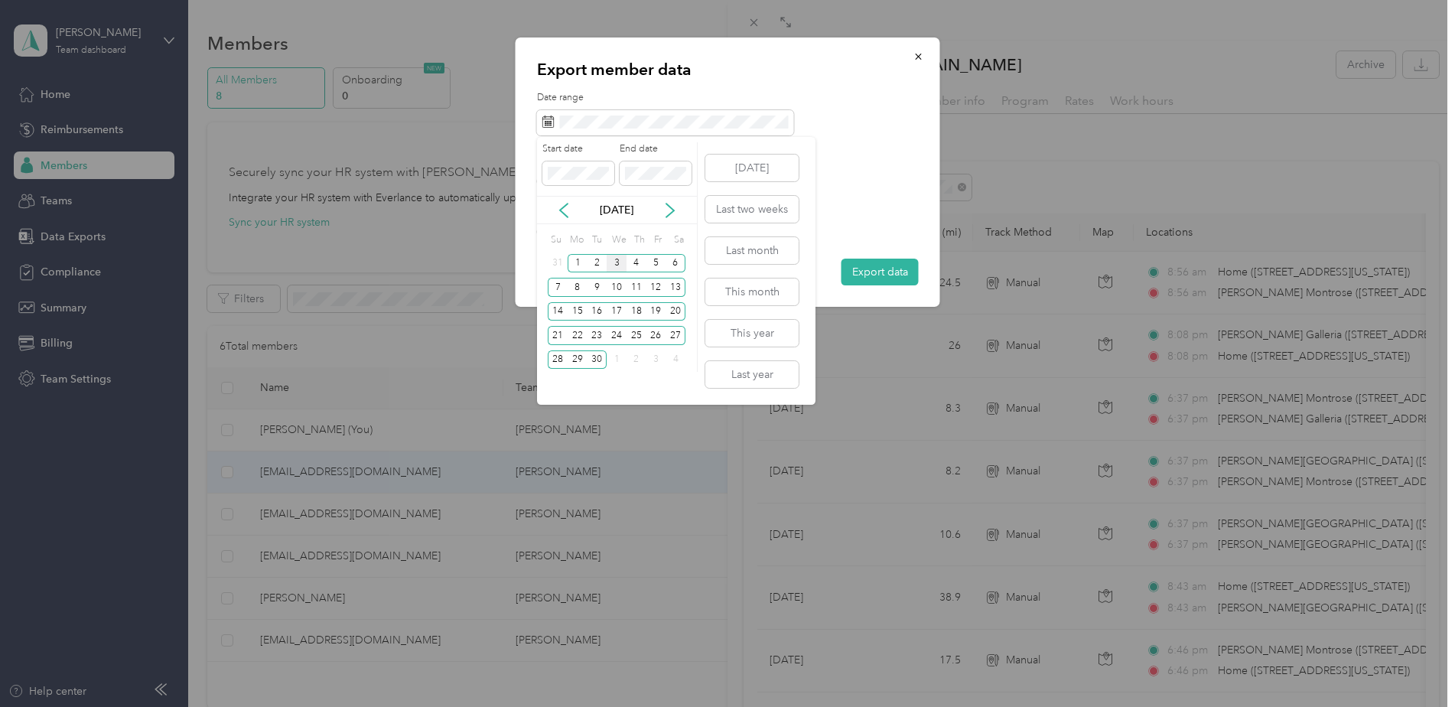
click at [572, 217] on div "[DATE]" at bounding box center [617, 210] width 160 height 16
click at [565, 216] on icon at bounding box center [564, 210] width 8 height 14
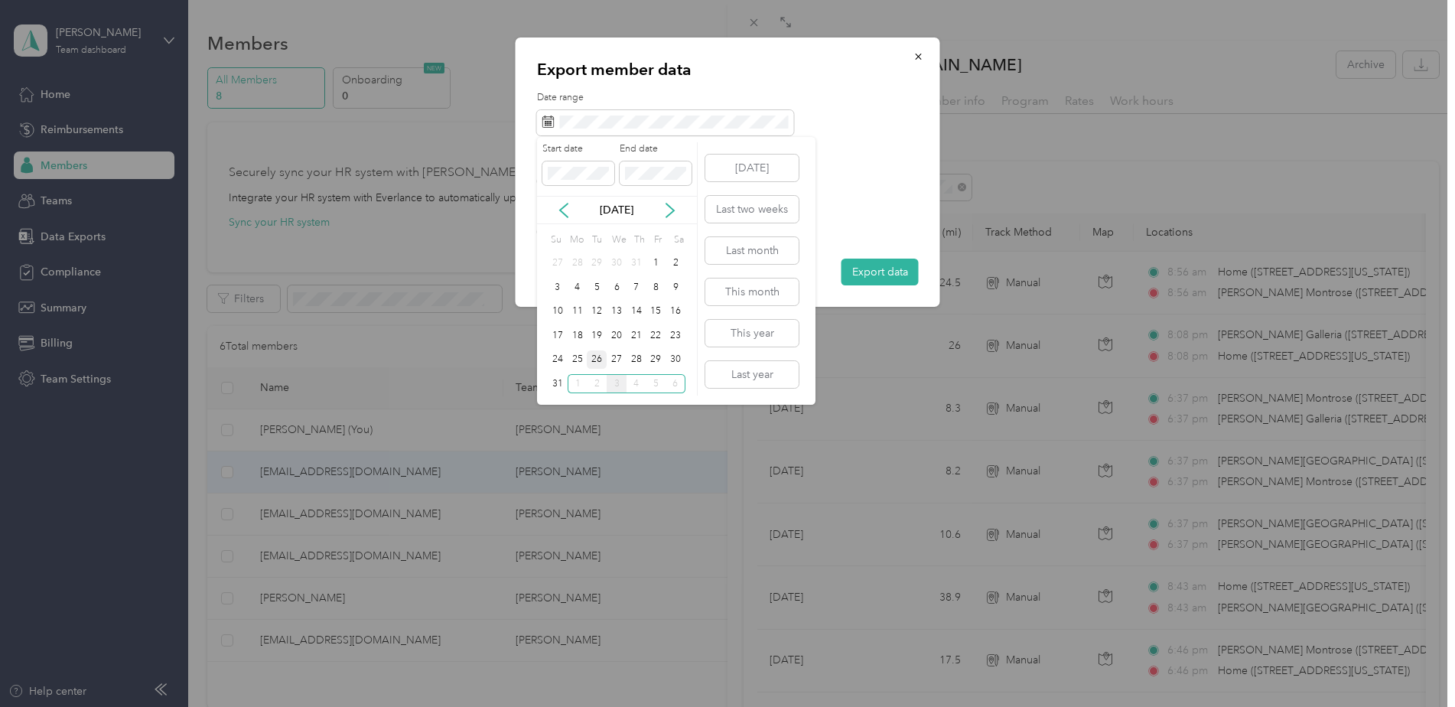
click at [596, 353] on div "26" at bounding box center [597, 359] width 20 height 19
click at [584, 381] on div "1" at bounding box center [578, 383] width 20 height 19
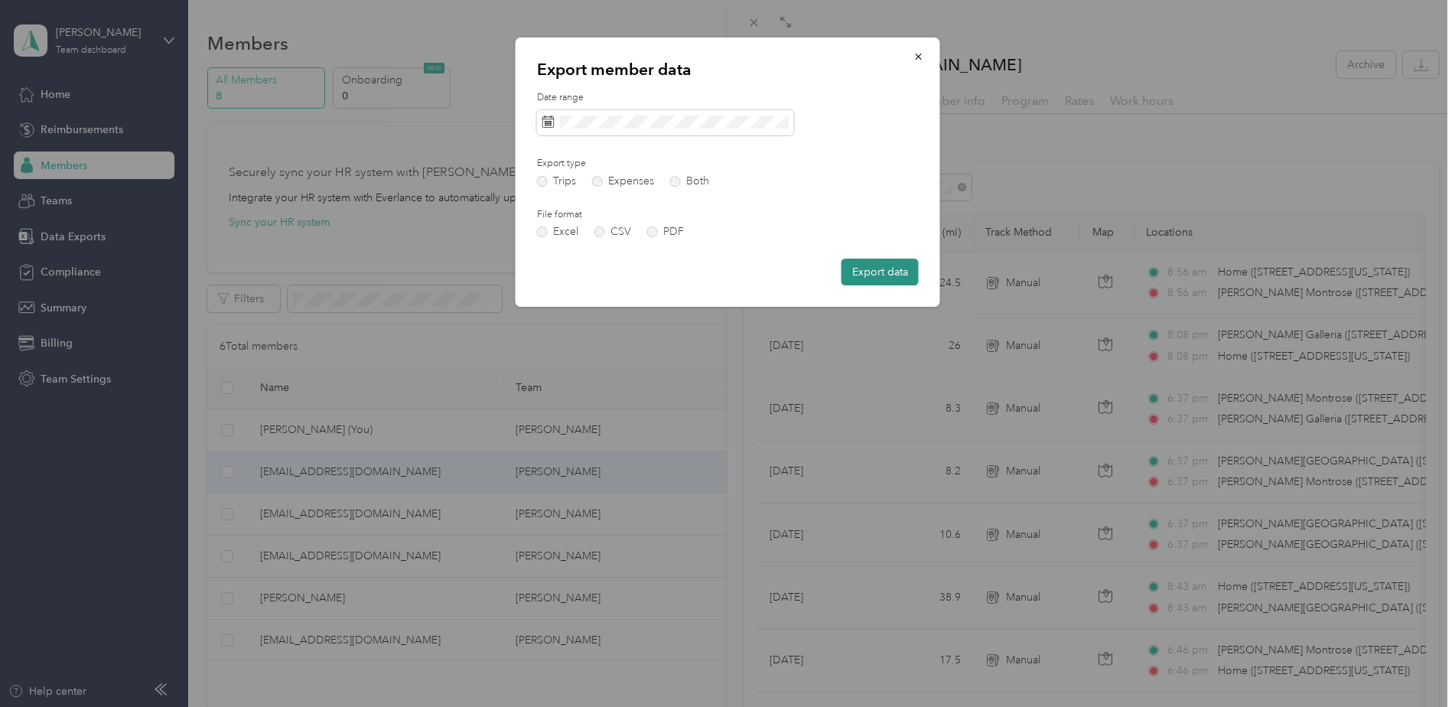
click at [874, 271] on button "Export data" at bounding box center [880, 272] width 77 height 27
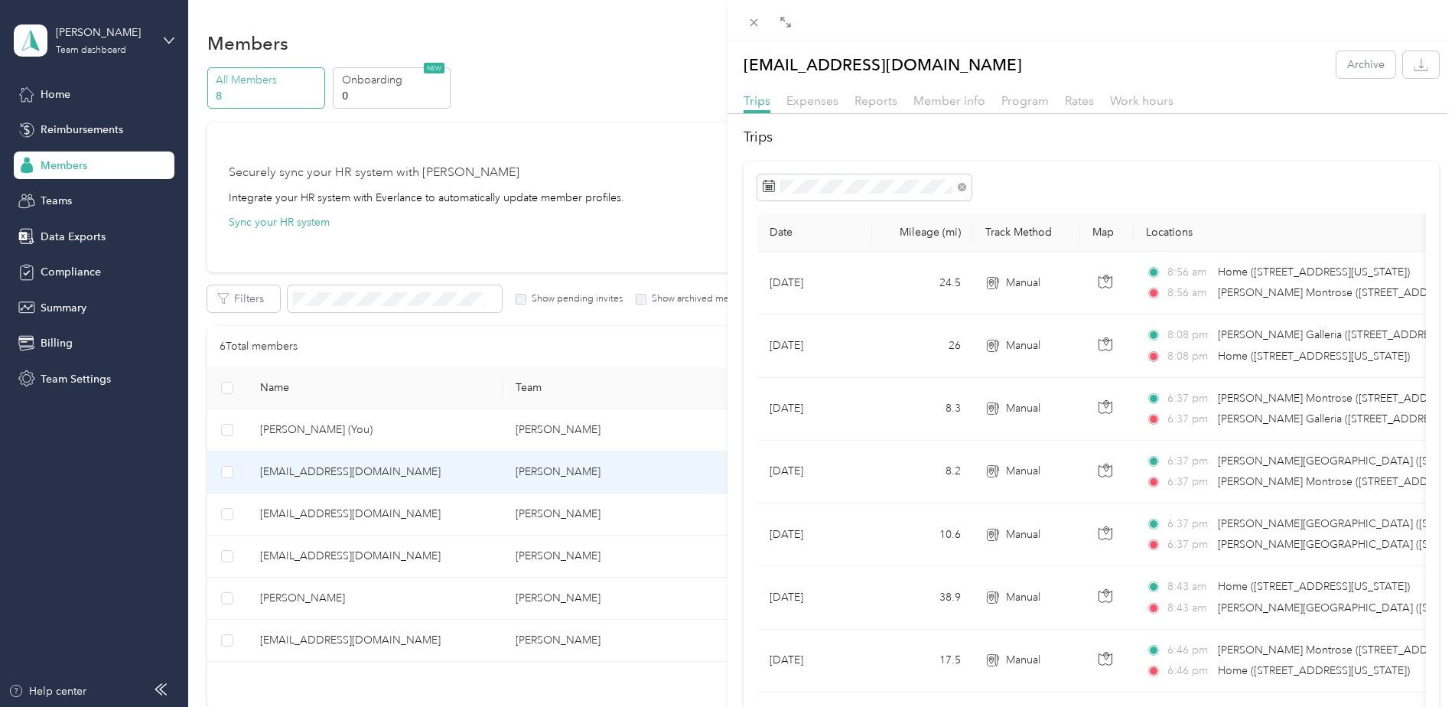
click at [674, 128] on div "[EMAIL_ADDRESS][DOMAIN_NAME] Archive Trips Expenses Reports Member info Program…" at bounding box center [727, 353] width 1455 height 707
